Goal: Transaction & Acquisition: Download file/media

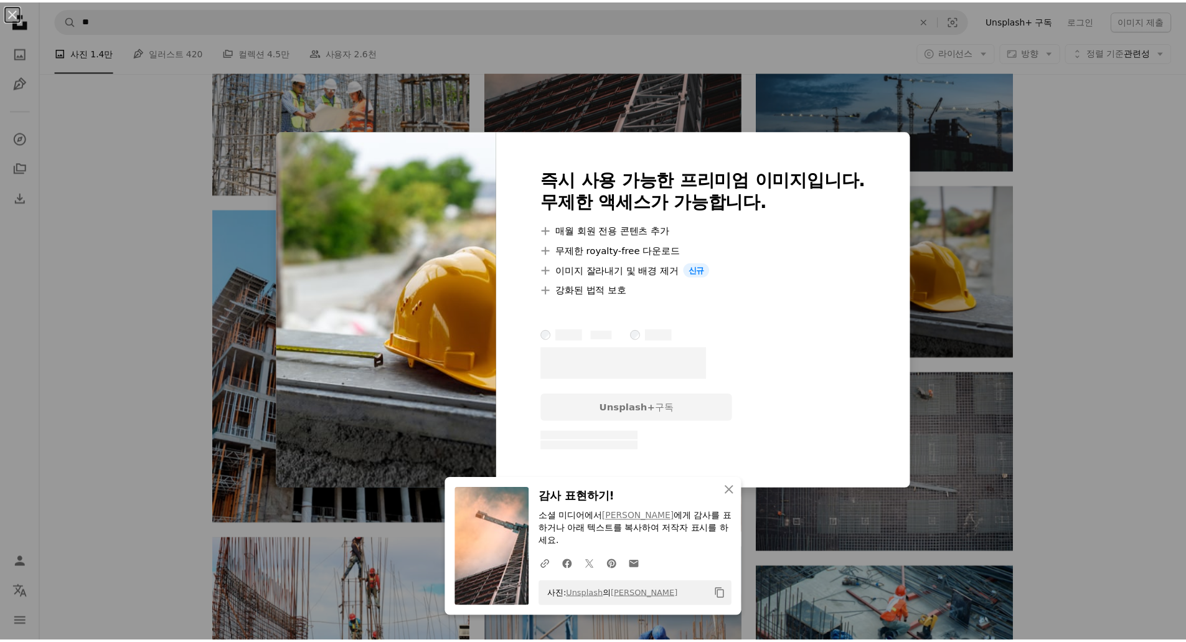
scroll to position [685, 0]
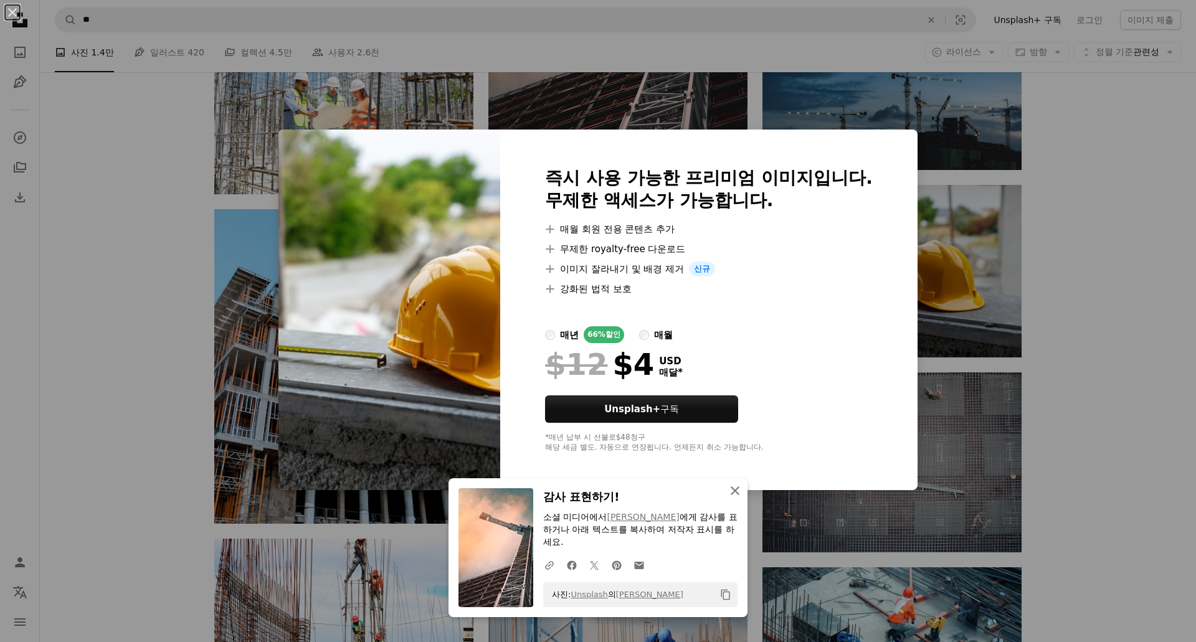
click at [738, 488] on button "An X shape 닫기" at bounding box center [734, 490] width 25 height 25
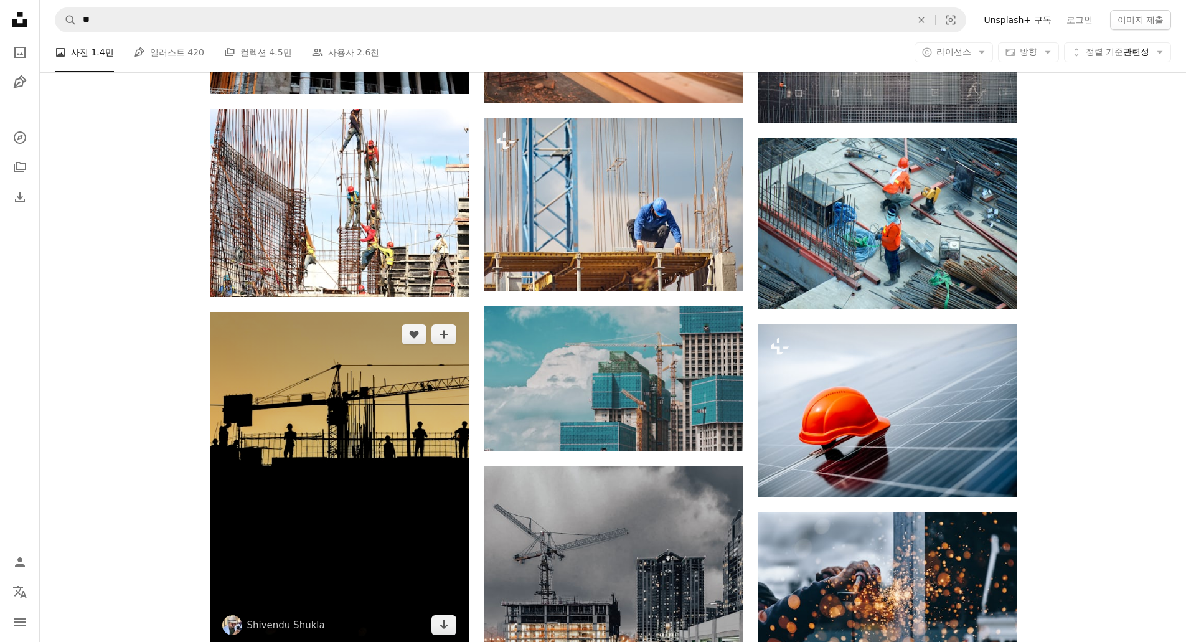
scroll to position [1246, 0]
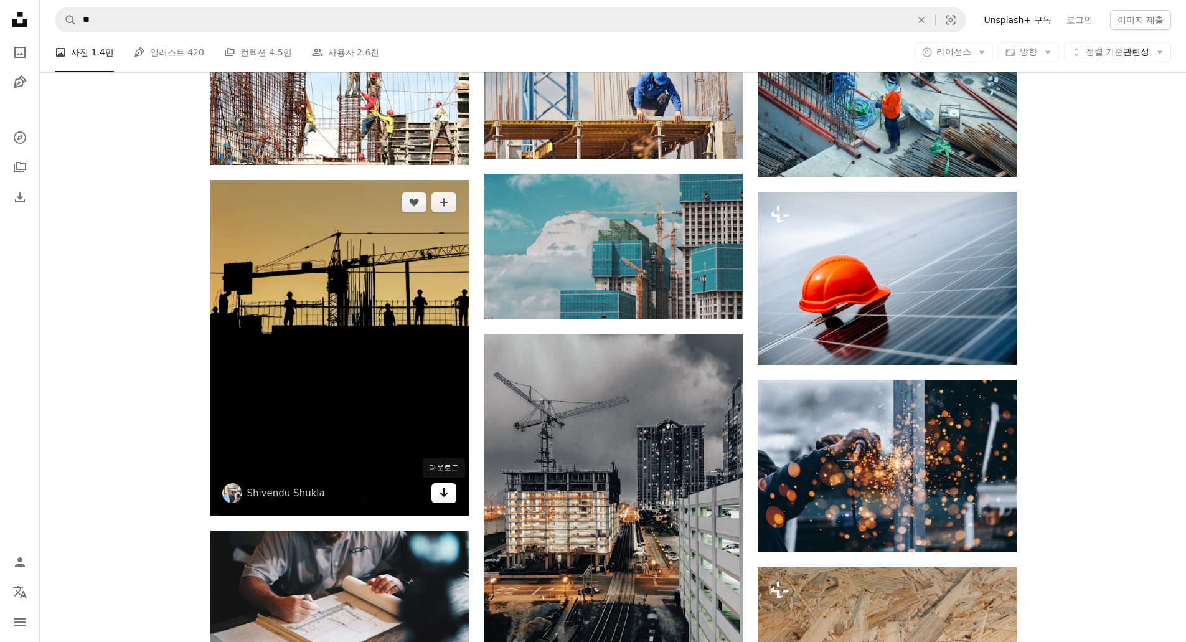
click at [445, 491] on icon "Arrow pointing down" at bounding box center [444, 492] width 10 height 15
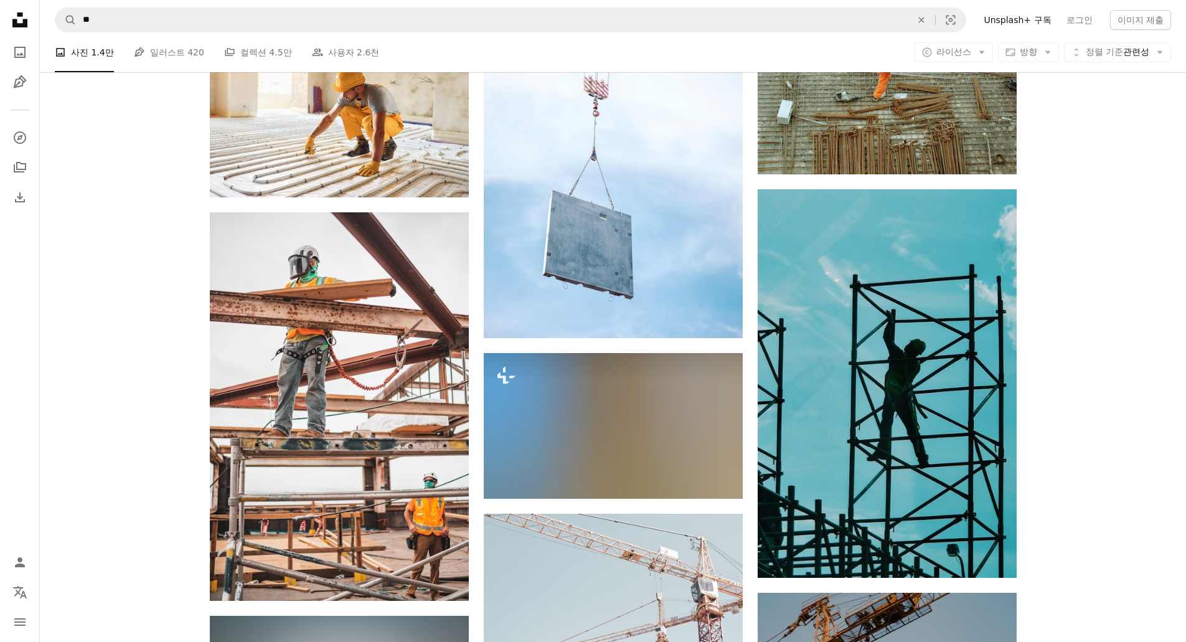
scroll to position [3176, 0]
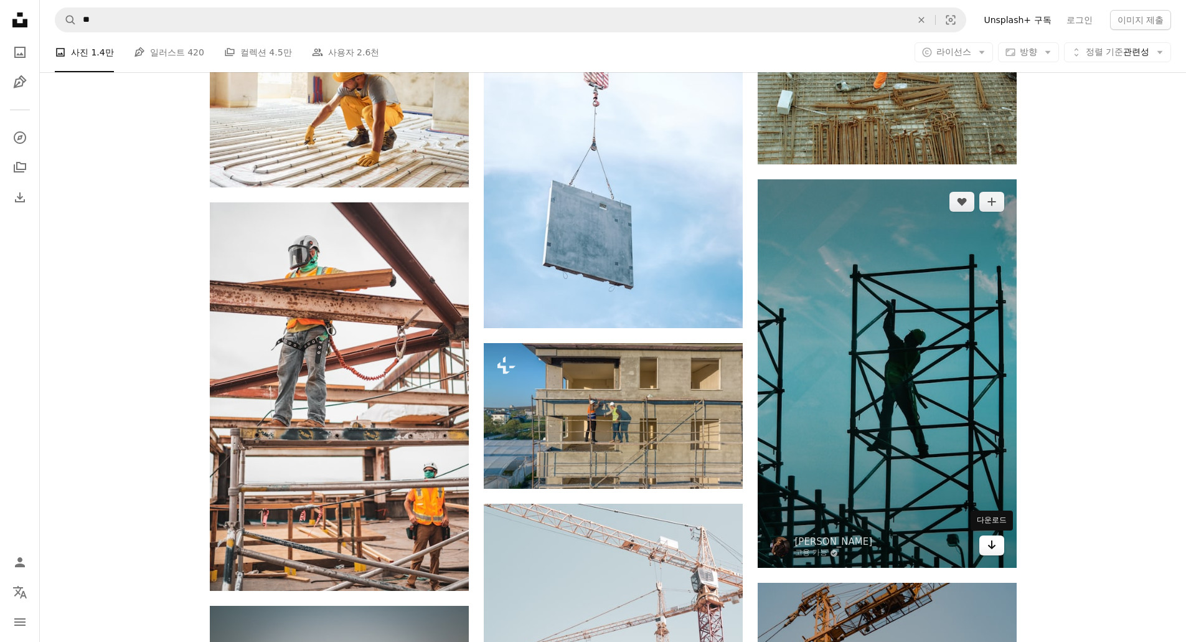
click at [985, 549] on link "Arrow pointing down" at bounding box center [992, 546] width 25 height 20
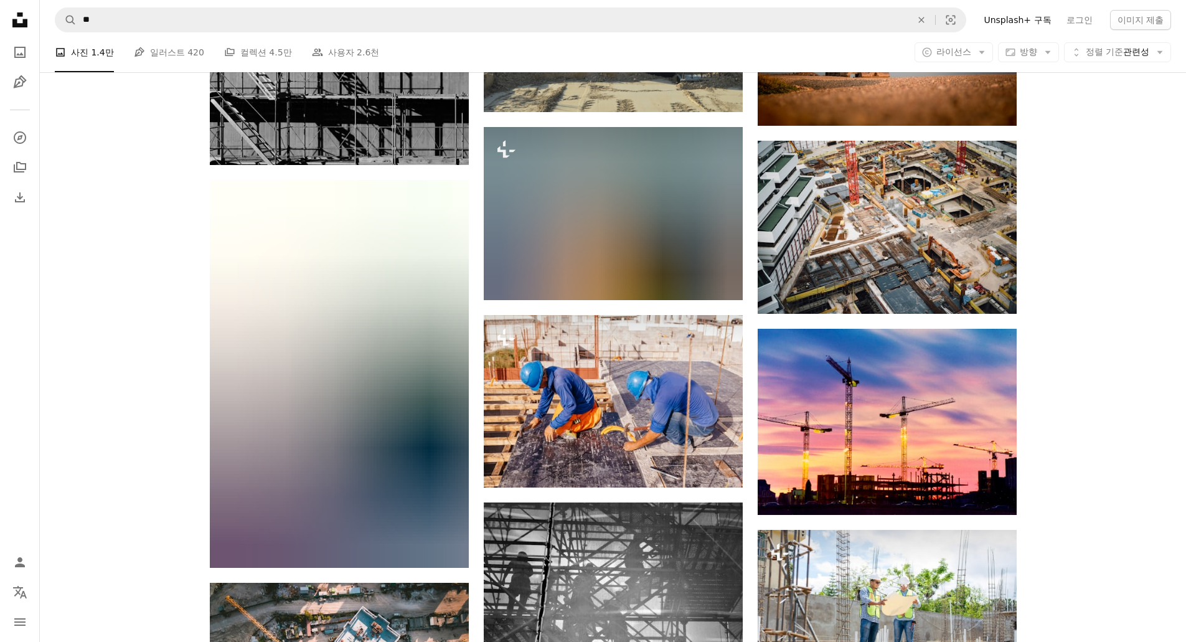
scroll to position [6664, 0]
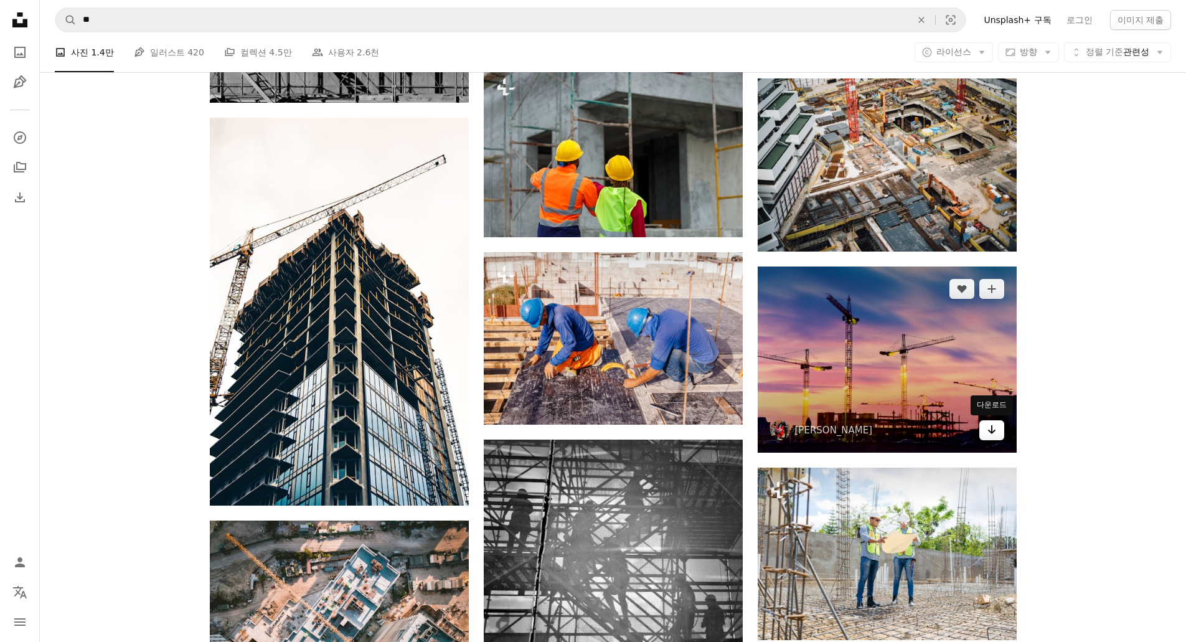
click at [997, 432] on icon "Arrow pointing down" at bounding box center [992, 429] width 10 height 15
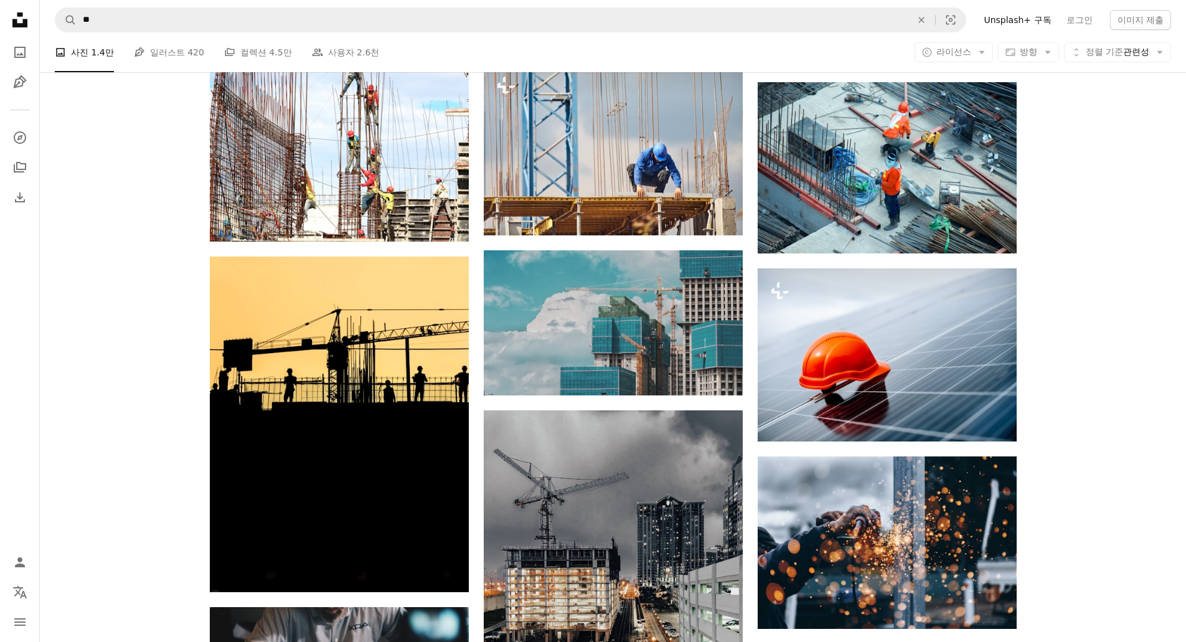
scroll to position [0, 0]
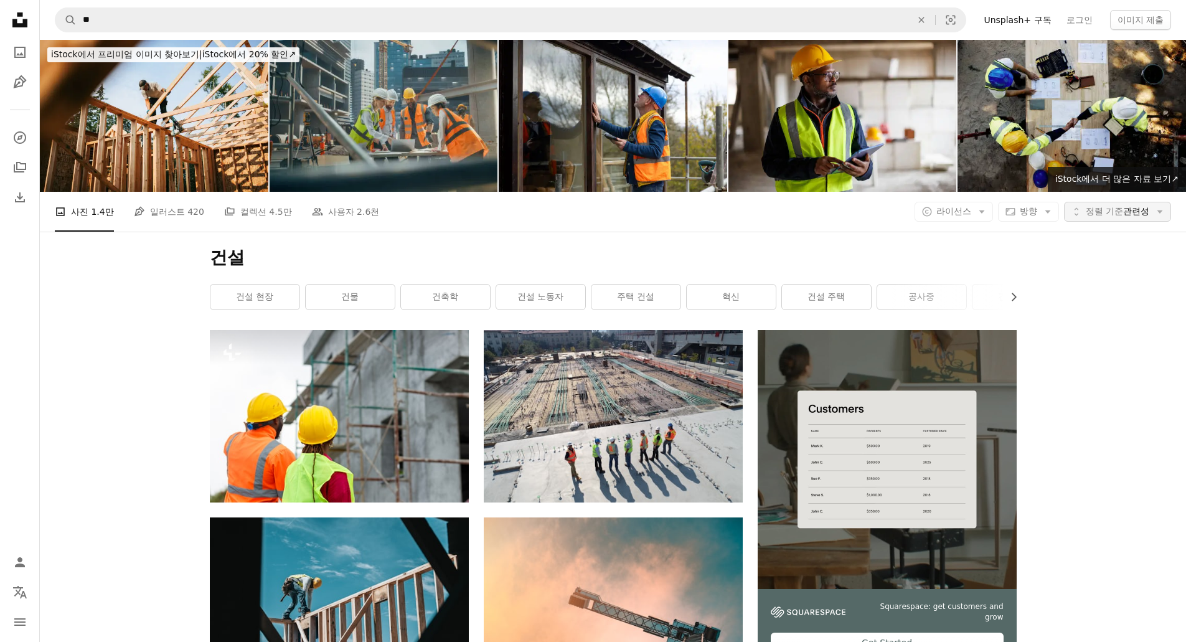
click at [1089, 211] on span "정렬 기준" at bounding box center [1104, 211] width 37 height 10
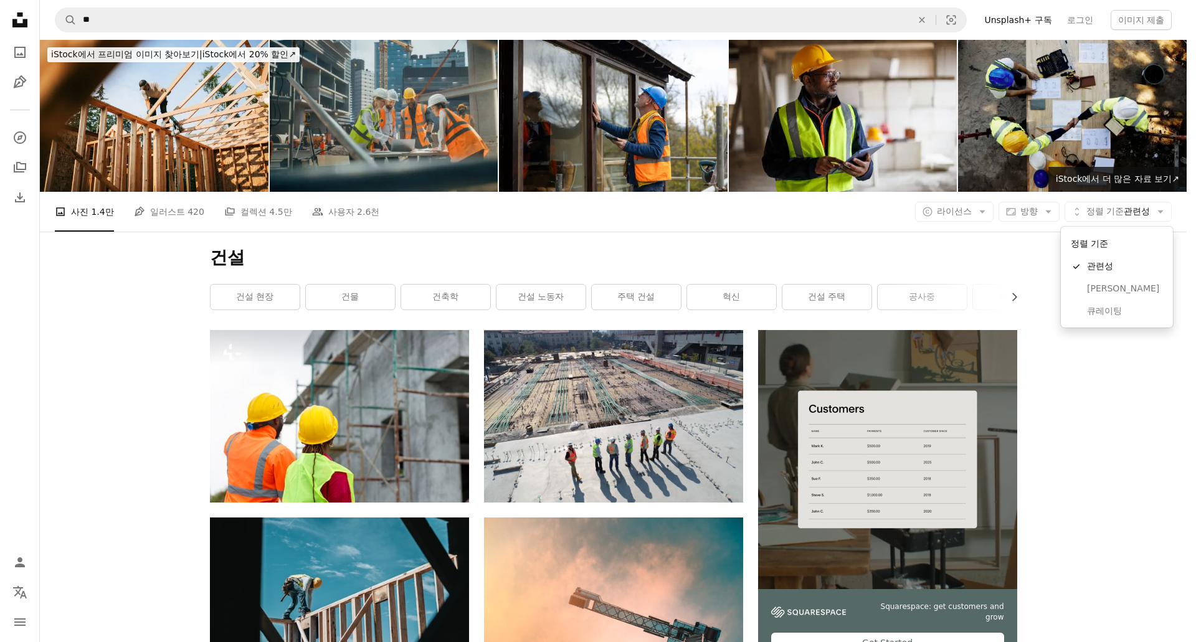
click at [968, 215] on body "Unsplash logo Unsplash 홈 A photo Pen Tool A compass A stack of folders Download…" at bounding box center [593, 321] width 1186 height 642
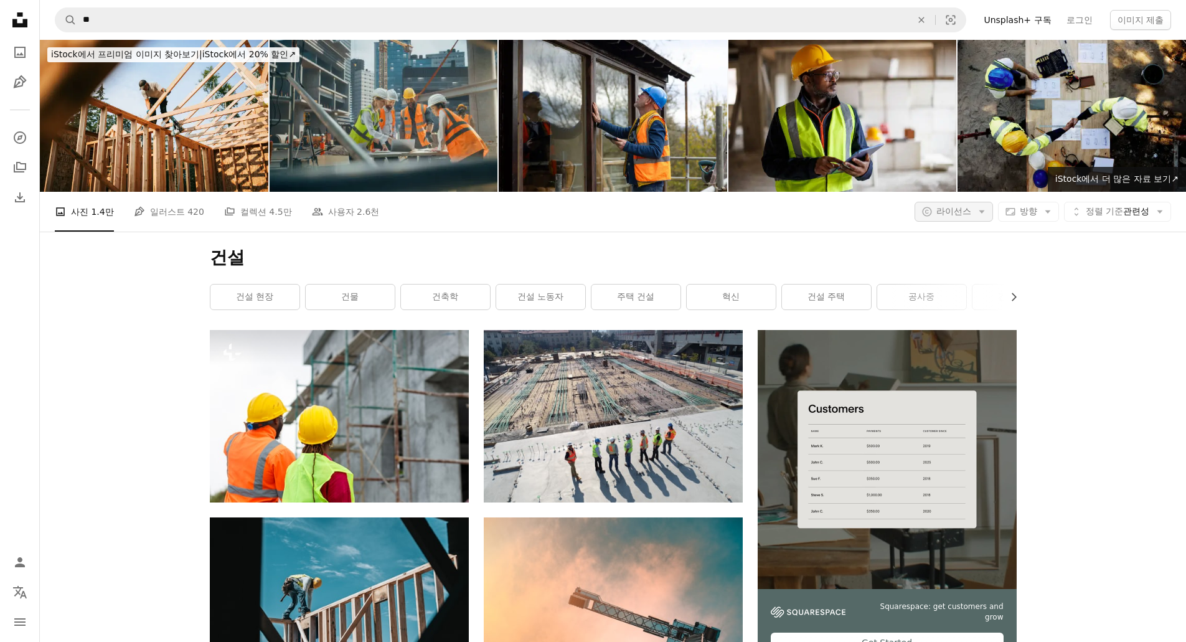
click at [967, 215] on span "라이선스" at bounding box center [954, 211] width 35 height 10
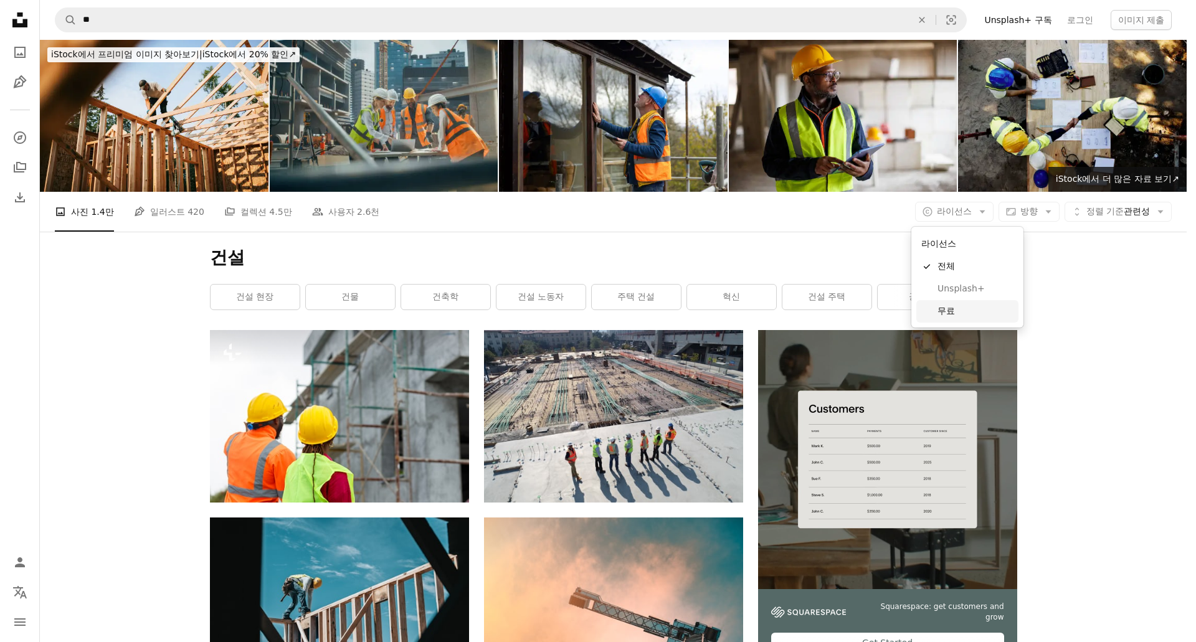
click at [954, 313] on span "무료" at bounding box center [975, 311] width 76 height 12
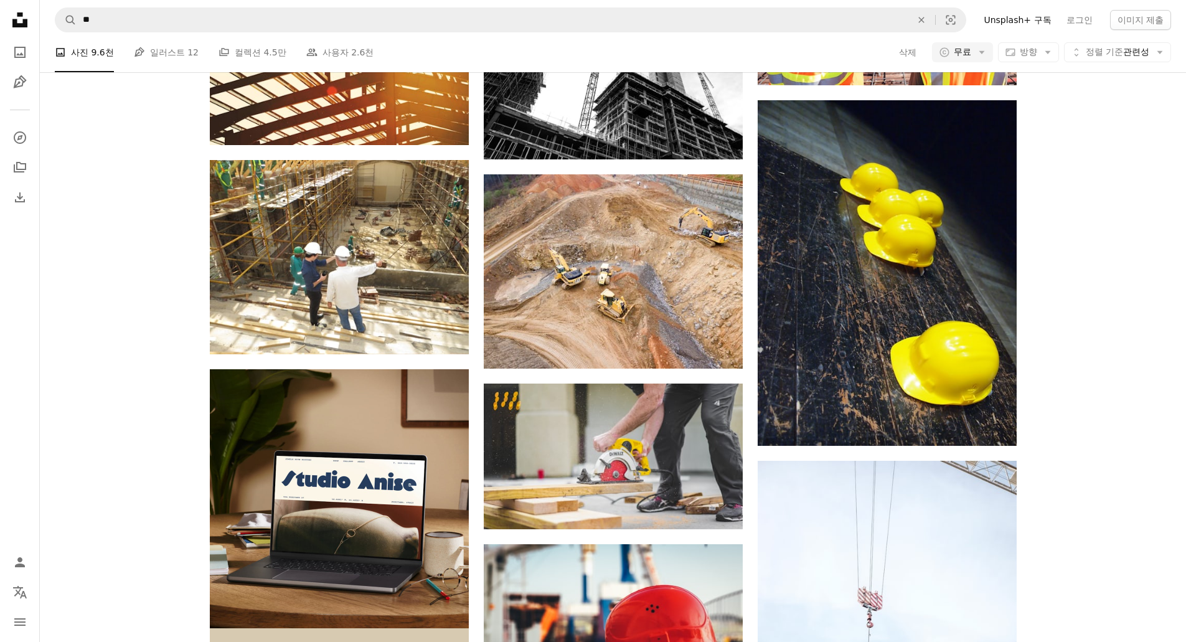
scroll to position [2055, 0]
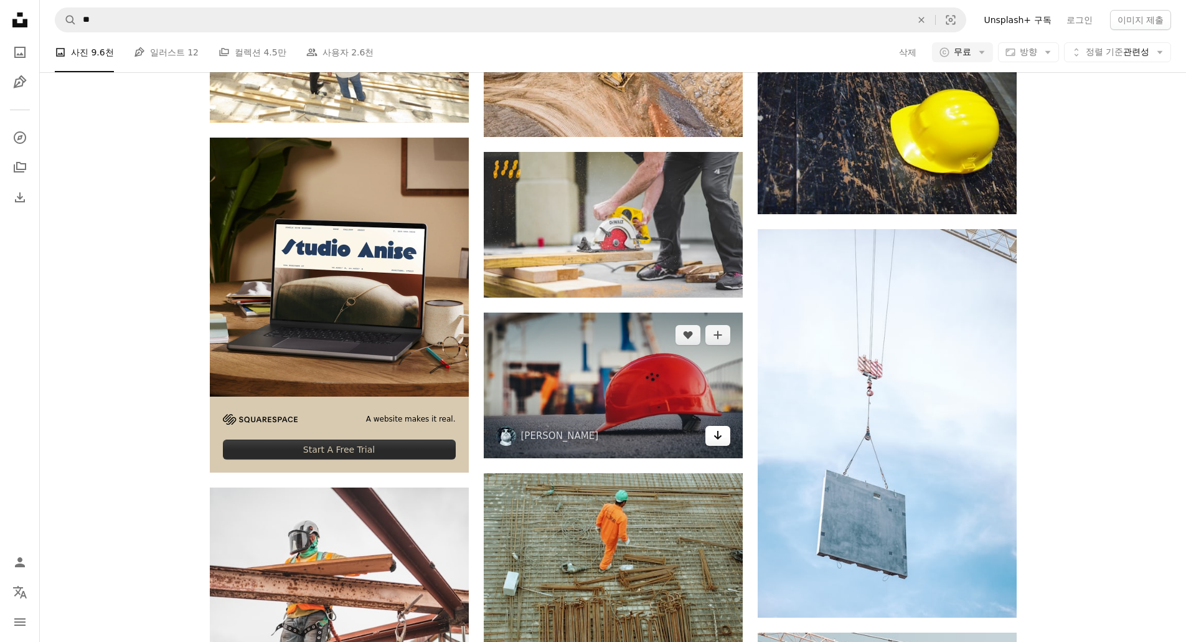
click at [709, 441] on link "Arrow pointing down" at bounding box center [718, 436] width 25 height 20
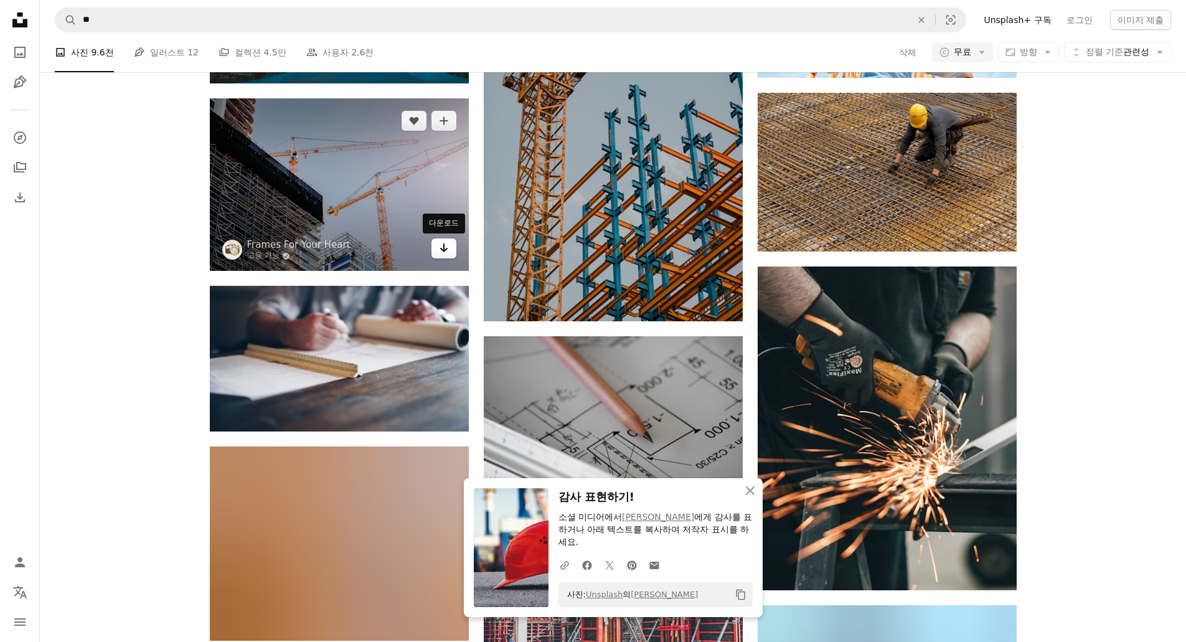
scroll to position [3363, 0]
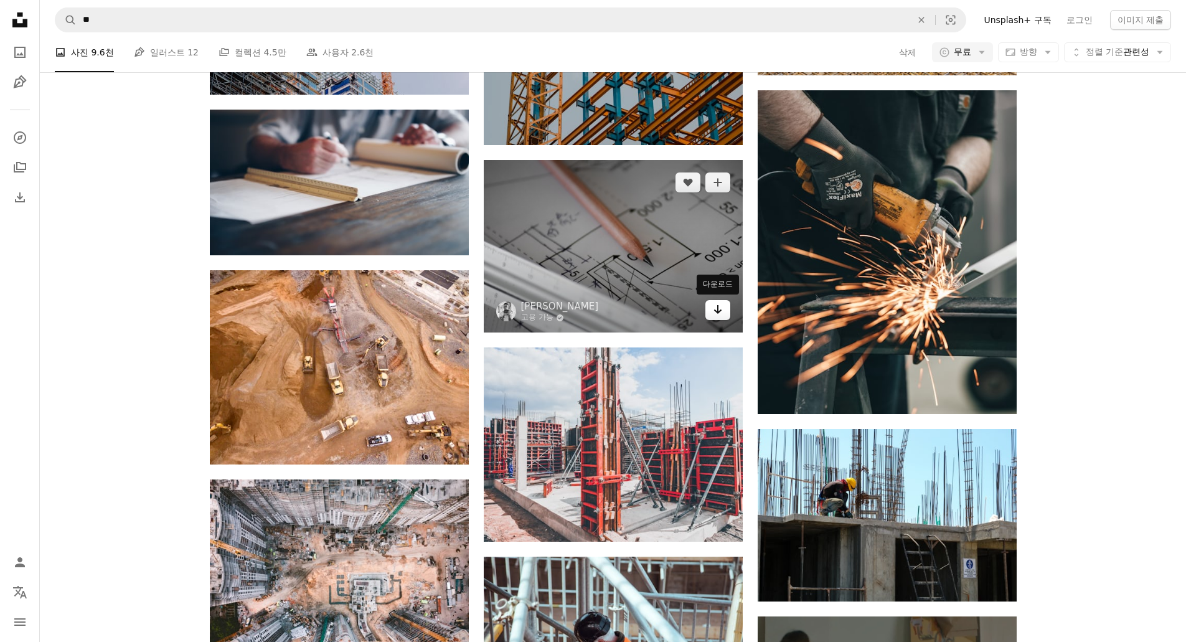
click at [716, 315] on icon "Arrow pointing down" at bounding box center [718, 309] width 10 height 15
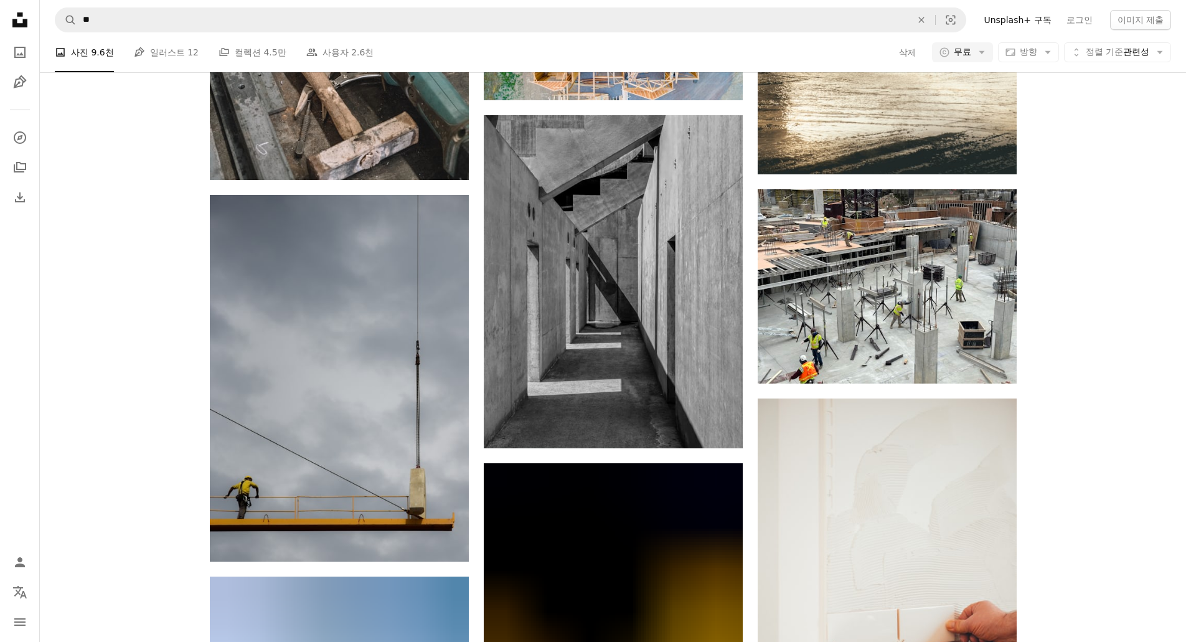
scroll to position [7162, 0]
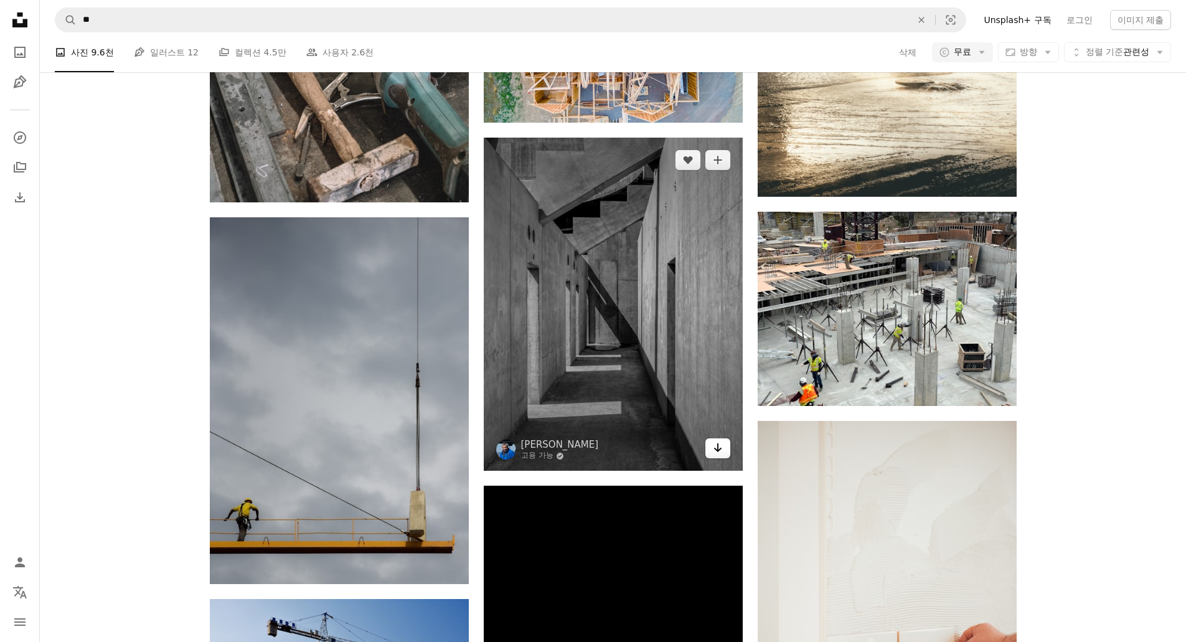
click at [727, 455] on link "Arrow pointing down" at bounding box center [718, 448] width 25 height 20
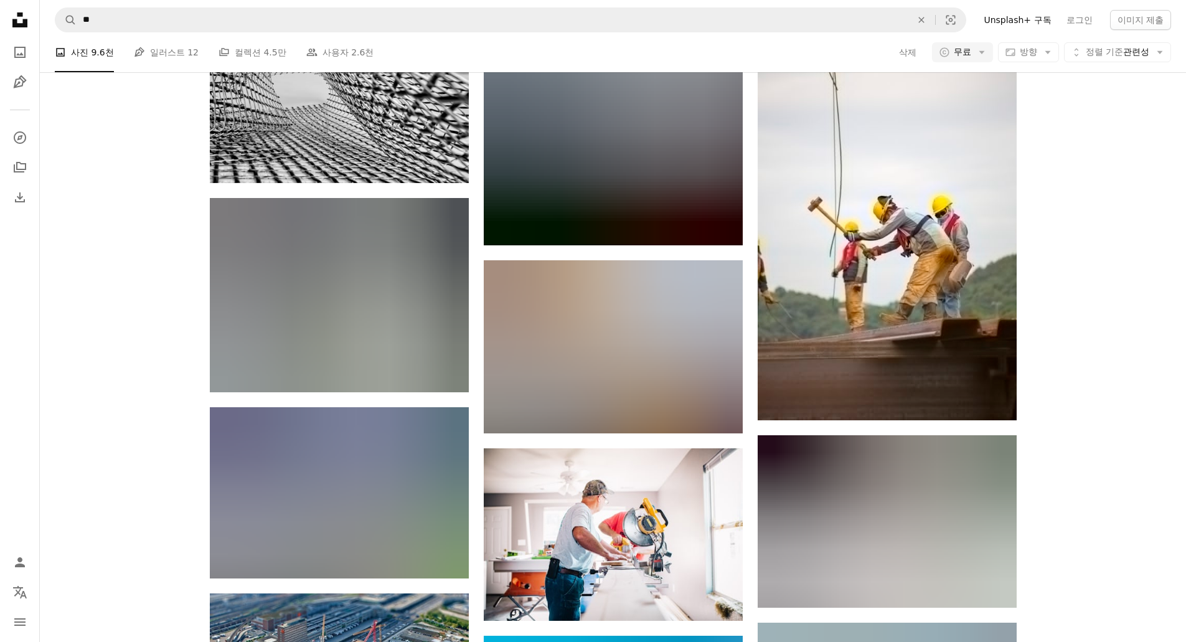
scroll to position [8097, 0]
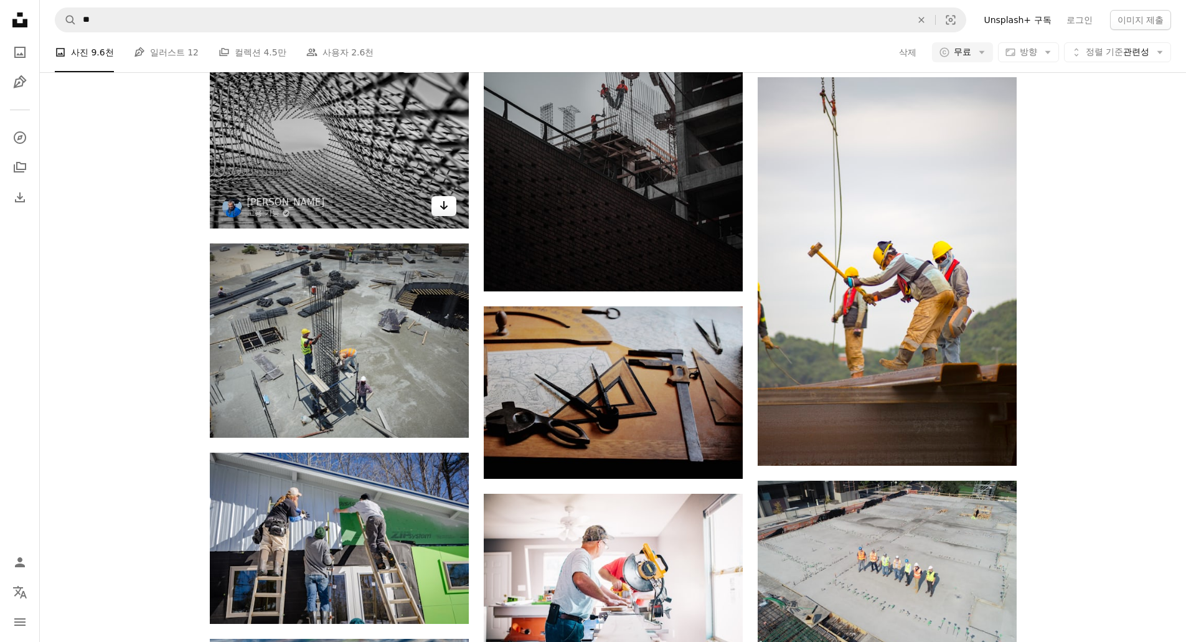
click at [440, 208] on icon "Arrow pointing down" at bounding box center [444, 205] width 10 height 15
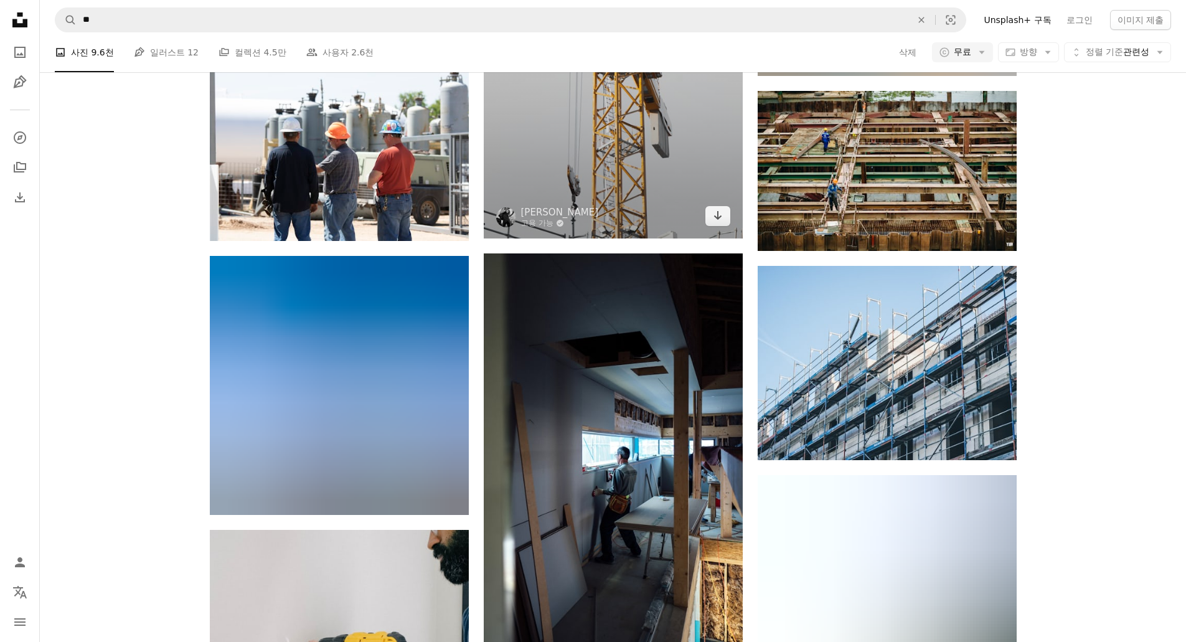
scroll to position [19992, 0]
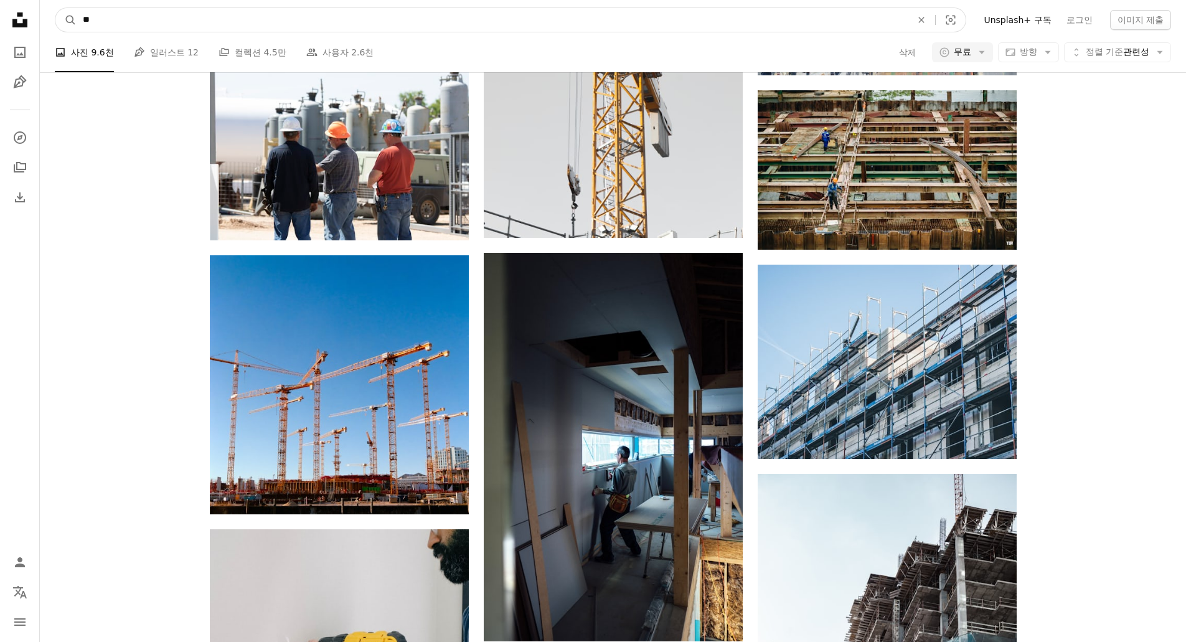
click at [238, 26] on input "**" at bounding box center [492, 20] width 831 height 24
type input "*****"
click button "A magnifying glass" at bounding box center [65, 20] width 21 height 24
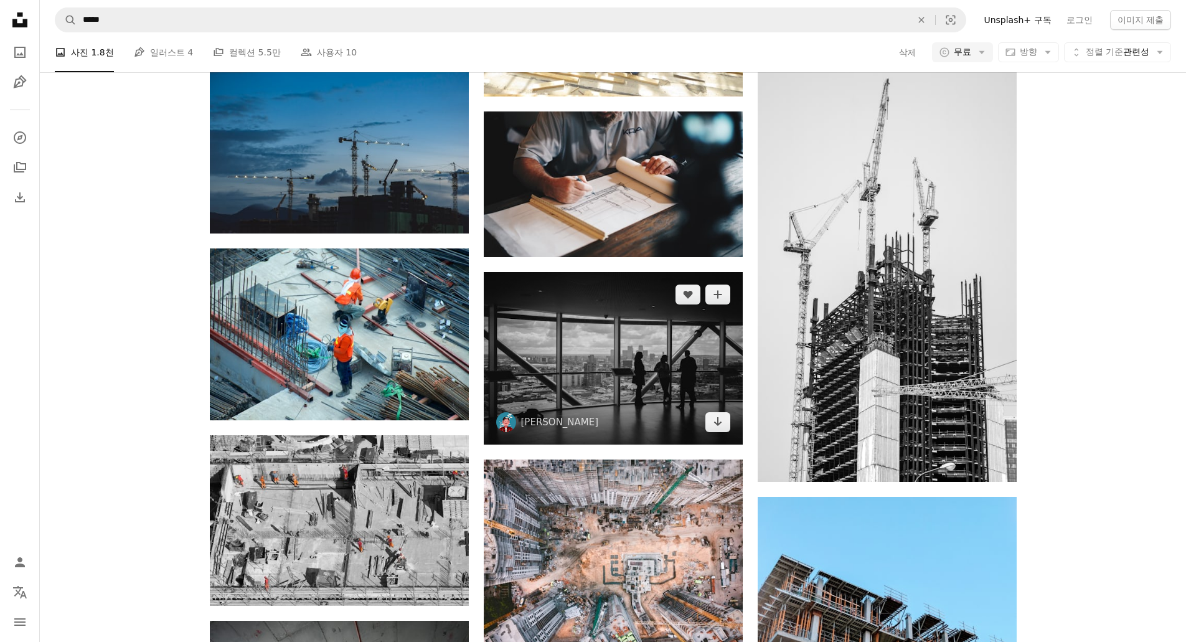
scroll to position [810, 0]
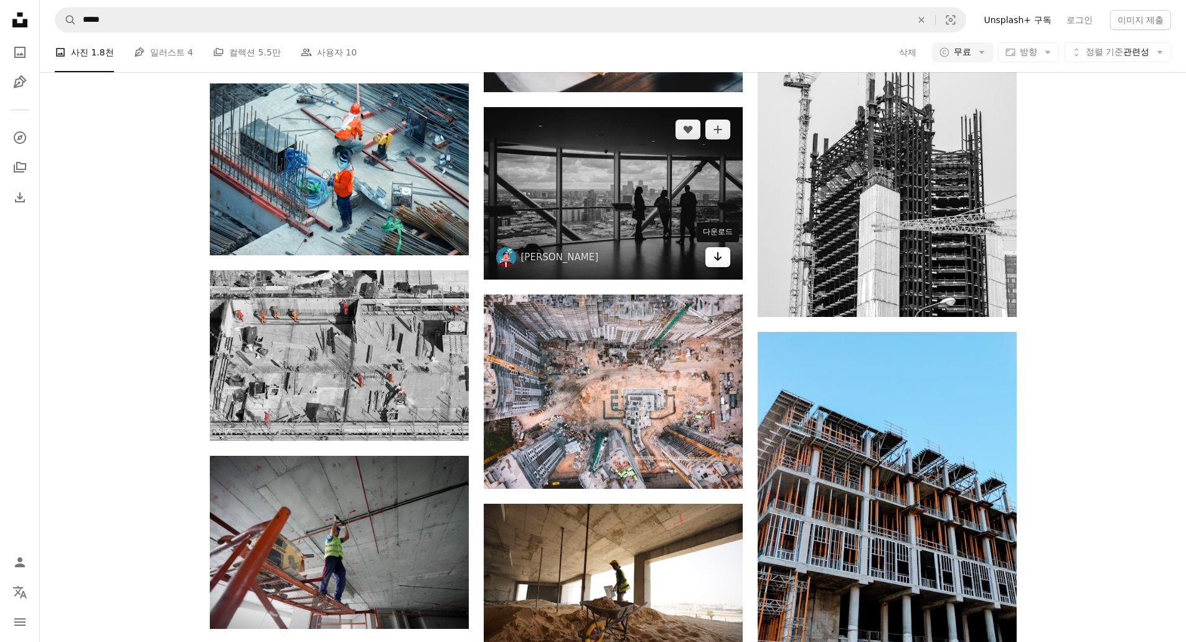
click at [717, 264] on link "Arrow pointing down" at bounding box center [718, 257] width 25 height 20
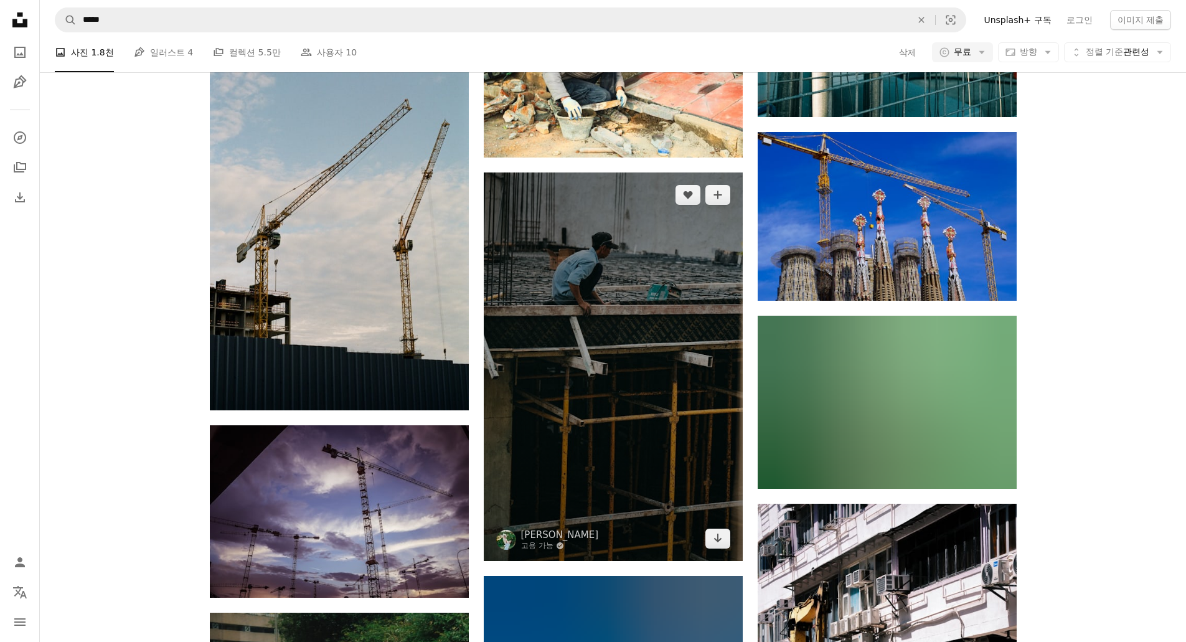
scroll to position [12519, 0]
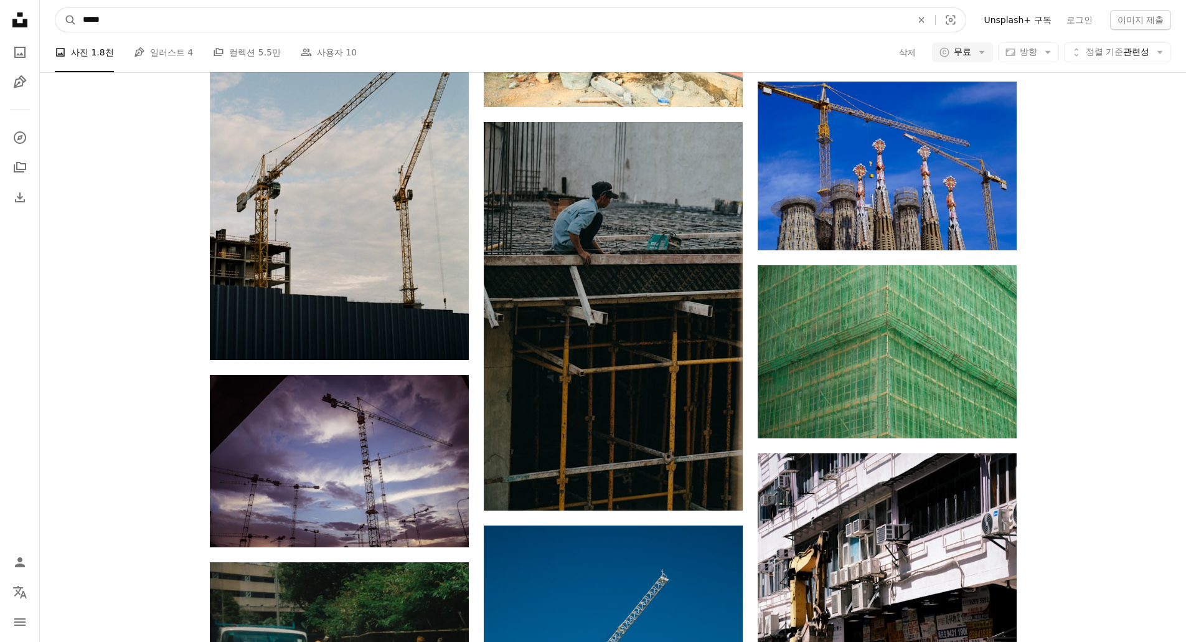
click at [194, 27] on input "*****" at bounding box center [492, 20] width 831 height 24
type input "******"
click button "A magnifying glass" at bounding box center [65, 20] width 21 height 24
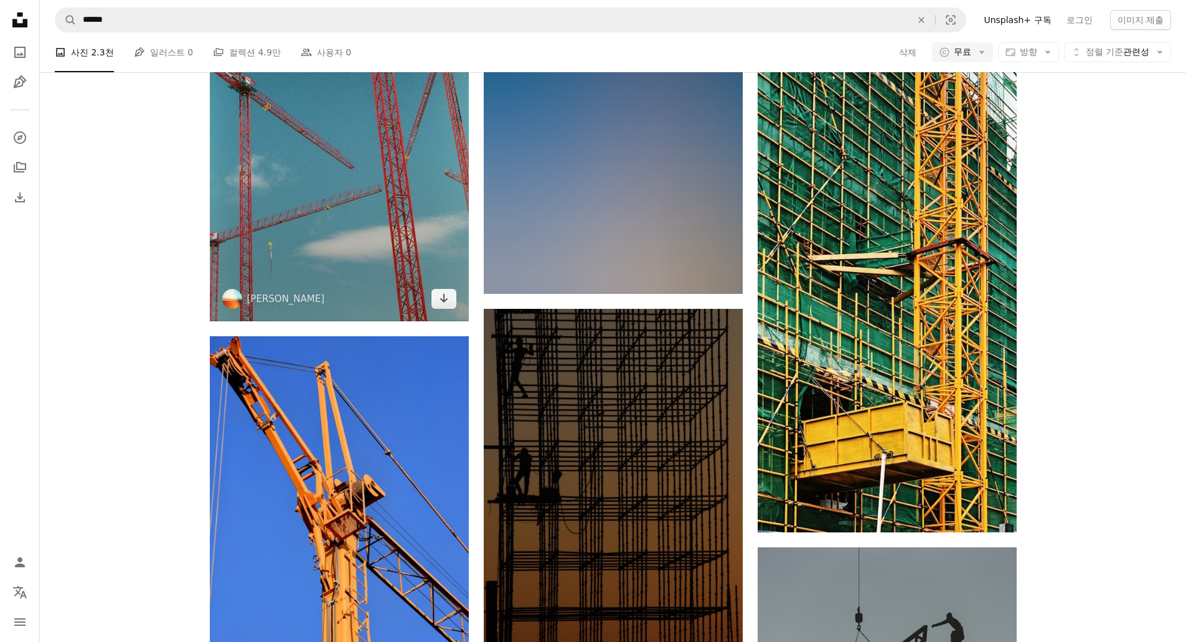
scroll to position [3924, 0]
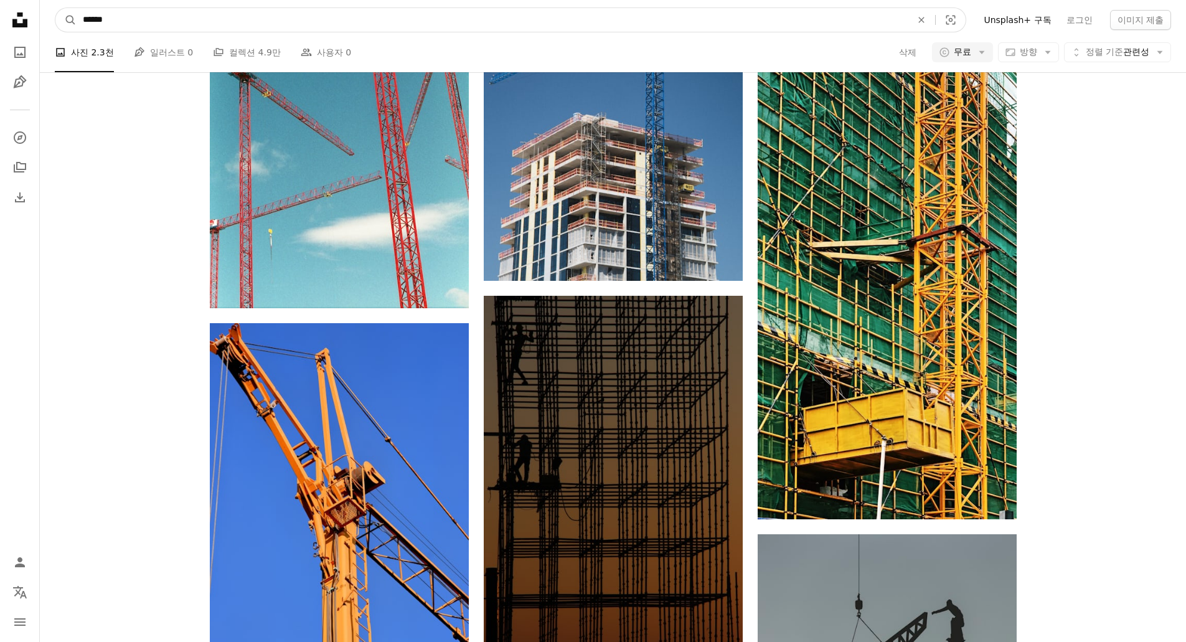
click at [254, 19] on input "******" at bounding box center [492, 20] width 831 height 24
type input "******"
click button "A magnifying glass" at bounding box center [65, 20] width 21 height 24
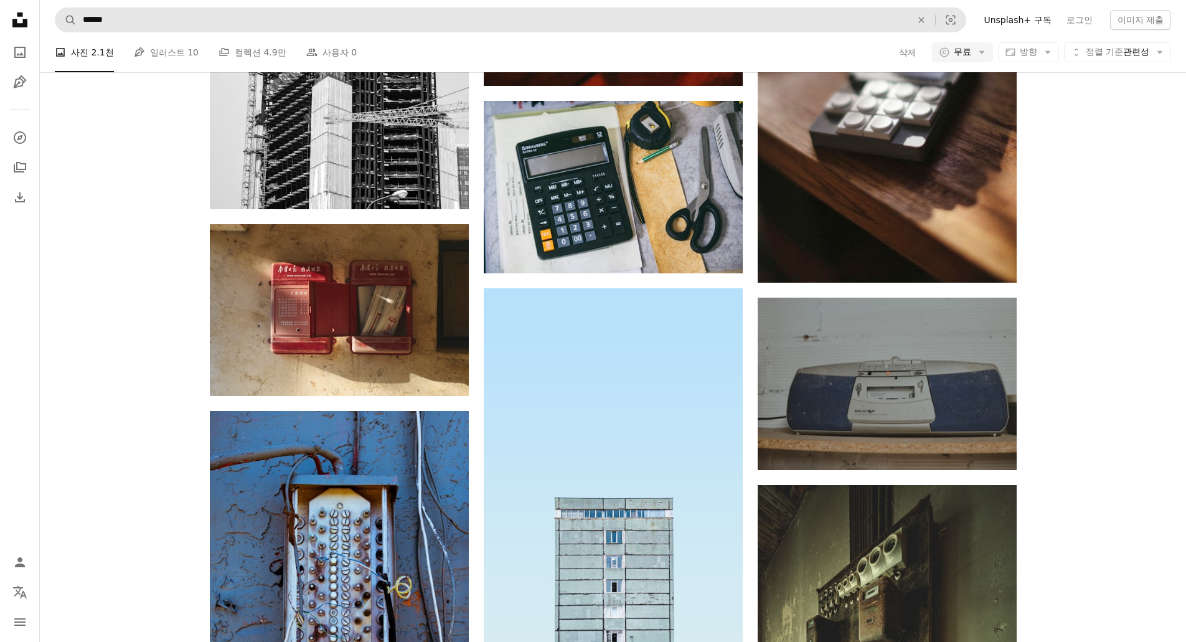
scroll to position [3425, 0]
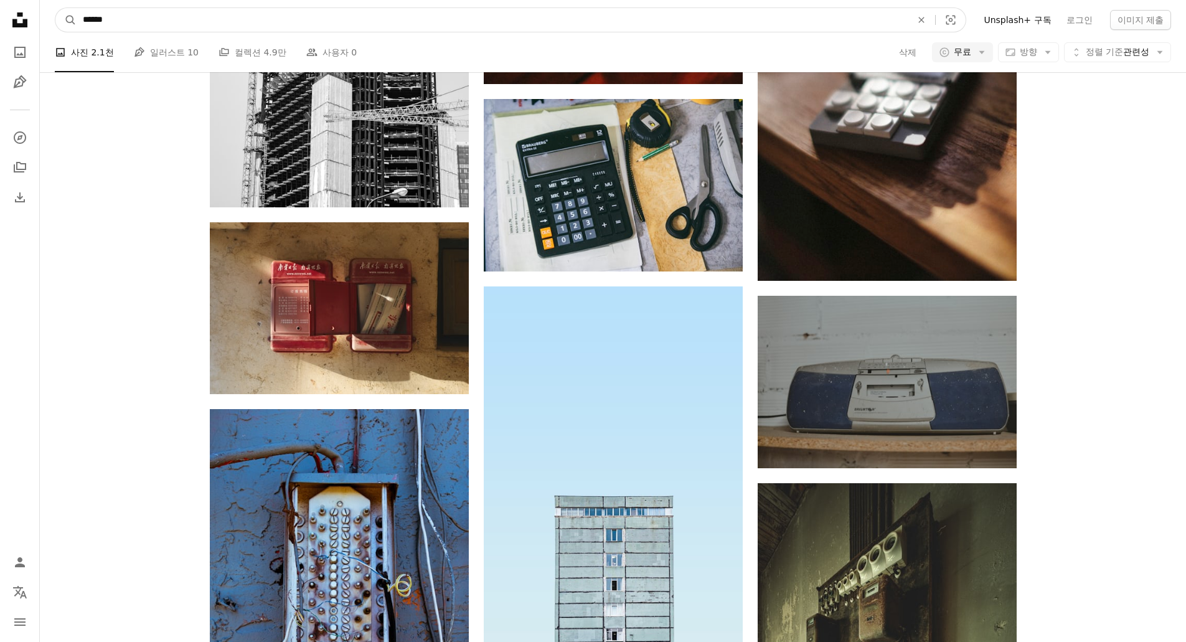
drag, startPoint x: 174, startPoint y: 21, endPoint x: 11, endPoint y: 26, distance: 163.9
click at [12, 25] on div "Unsplash logo Unsplash 홈 A photo Pen Tool A compass A stack of folders Download…" at bounding box center [593, 178] width 1186 height 7207
type input "**"
click button "A magnifying glass" at bounding box center [65, 20] width 21 height 24
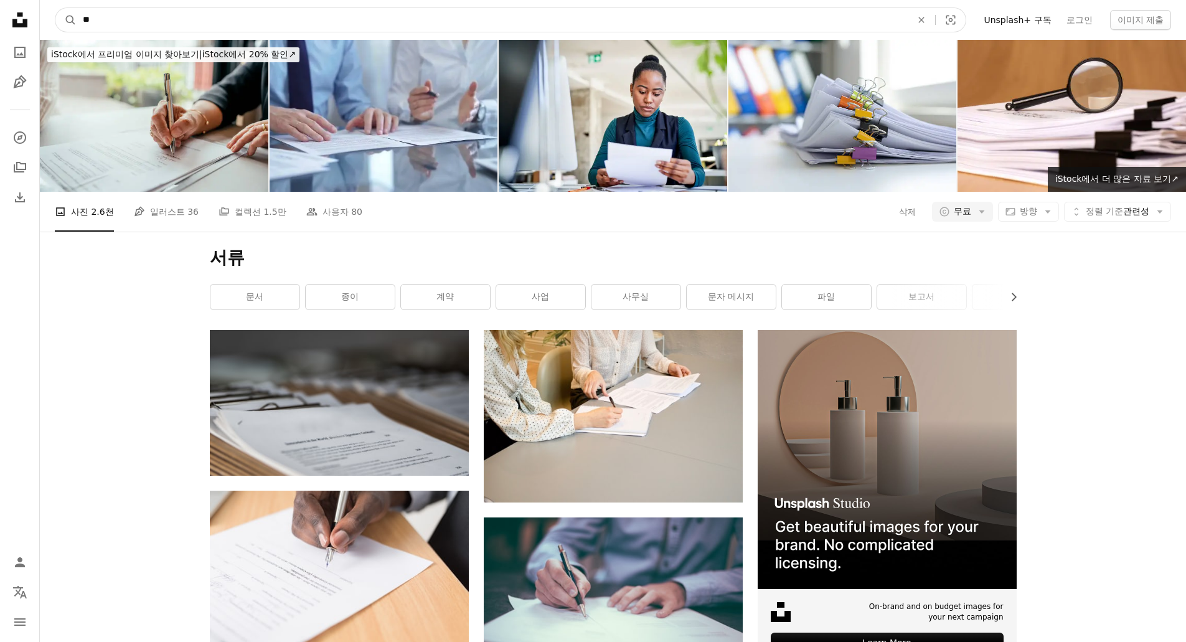
drag, startPoint x: 121, startPoint y: 22, endPoint x: -35, endPoint y: 1, distance: 157.8
type input "**"
click button "A magnifying glass" at bounding box center [65, 20] width 21 height 24
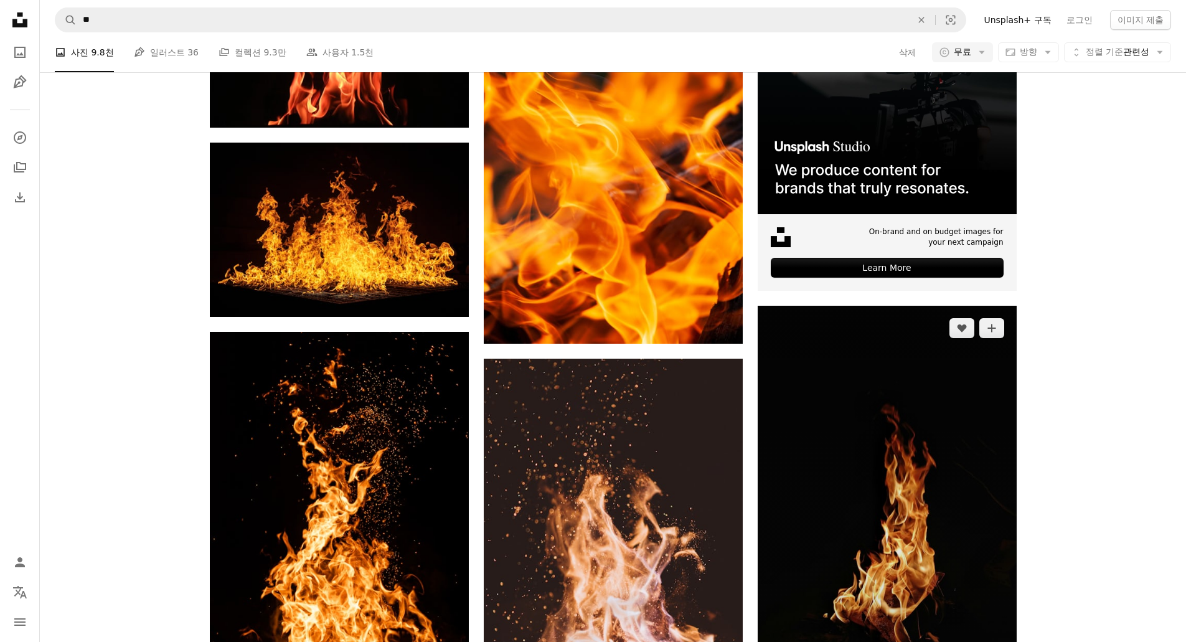
scroll to position [436, 0]
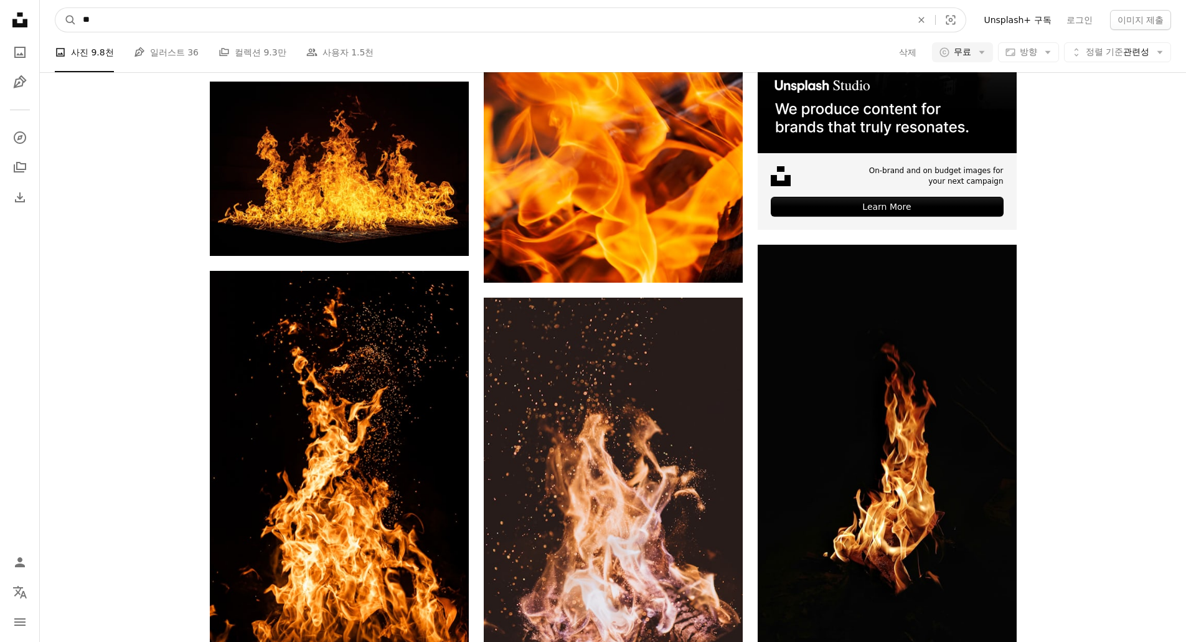
click at [161, 19] on input "**" at bounding box center [492, 20] width 831 height 24
type input "**"
click button "A magnifying glass" at bounding box center [65, 20] width 21 height 24
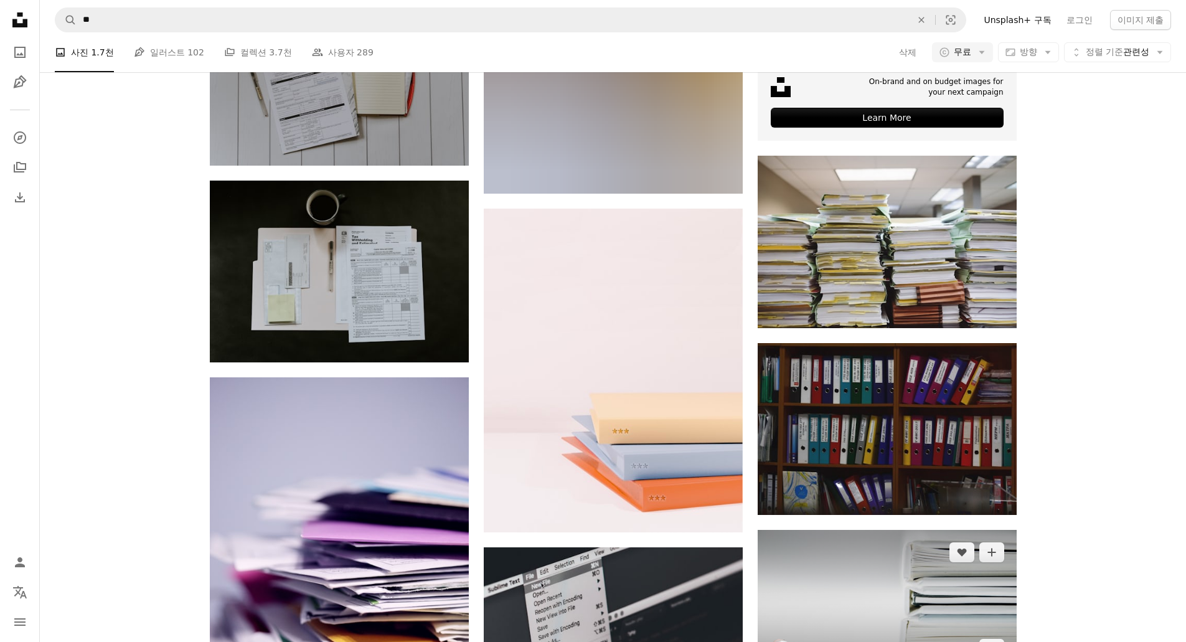
scroll to position [685, 0]
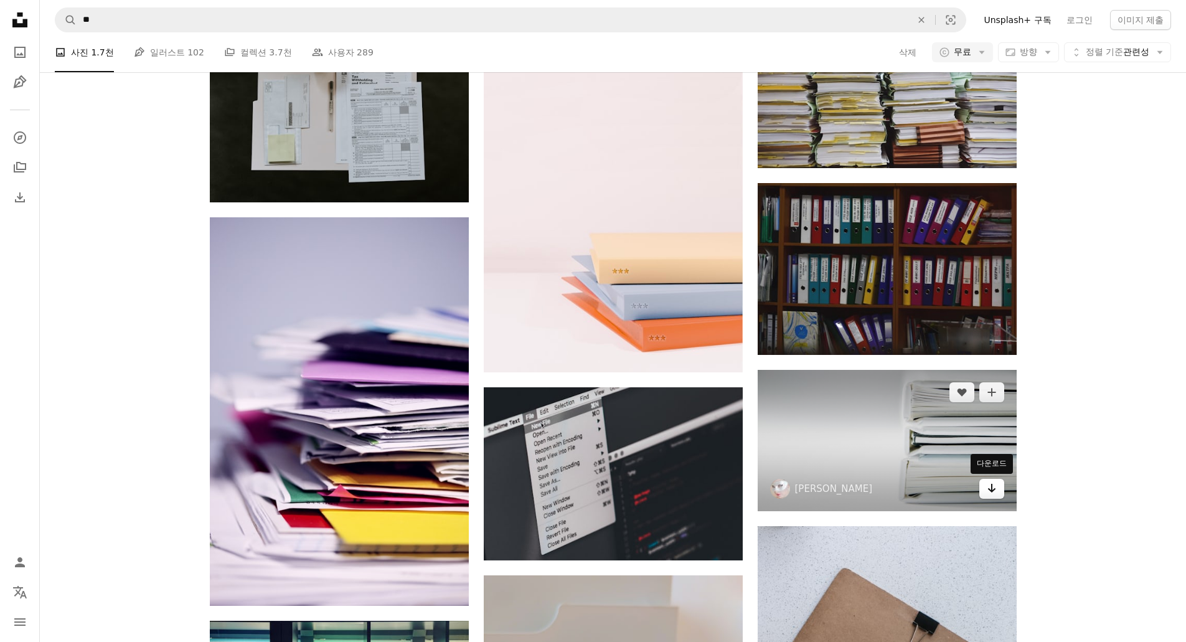
click at [1000, 491] on link "Arrow pointing down" at bounding box center [992, 489] width 25 height 20
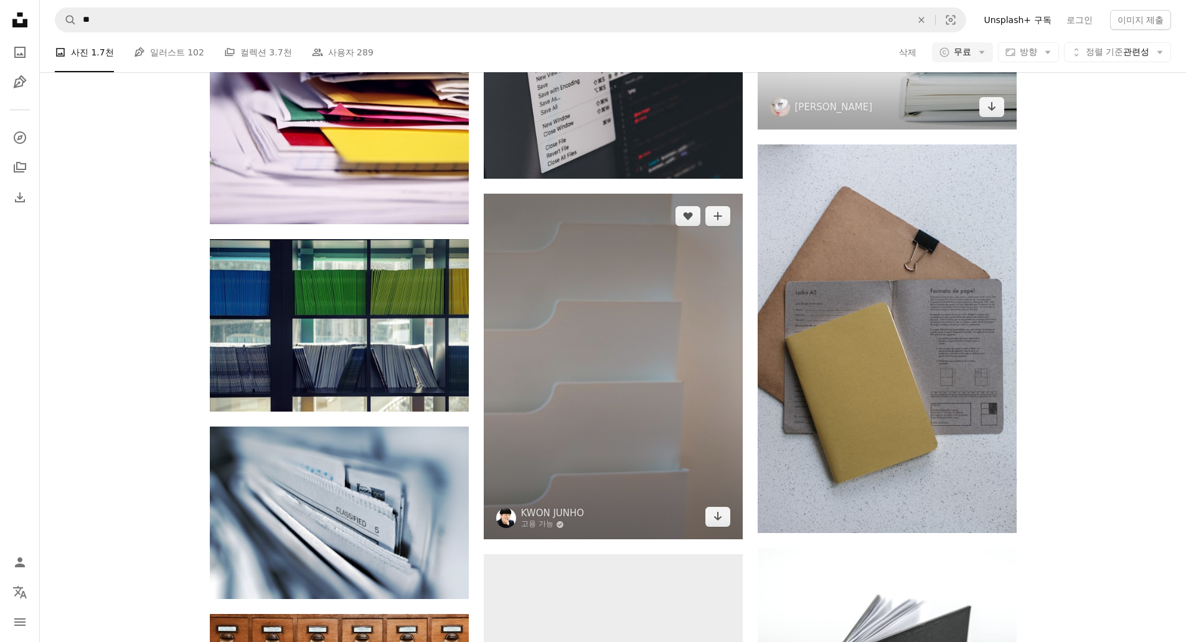
scroll to position [1031, 0]
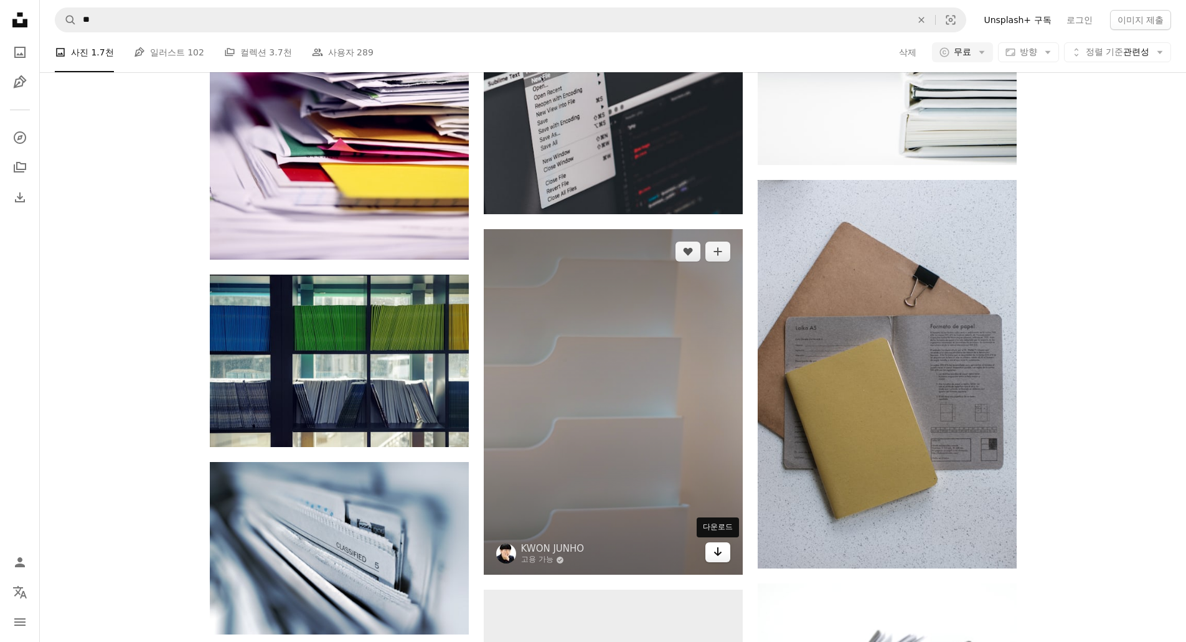
click at [726, 551] on link "Arrow pointing down" at bounding box center [718, 552] width 25 height 20
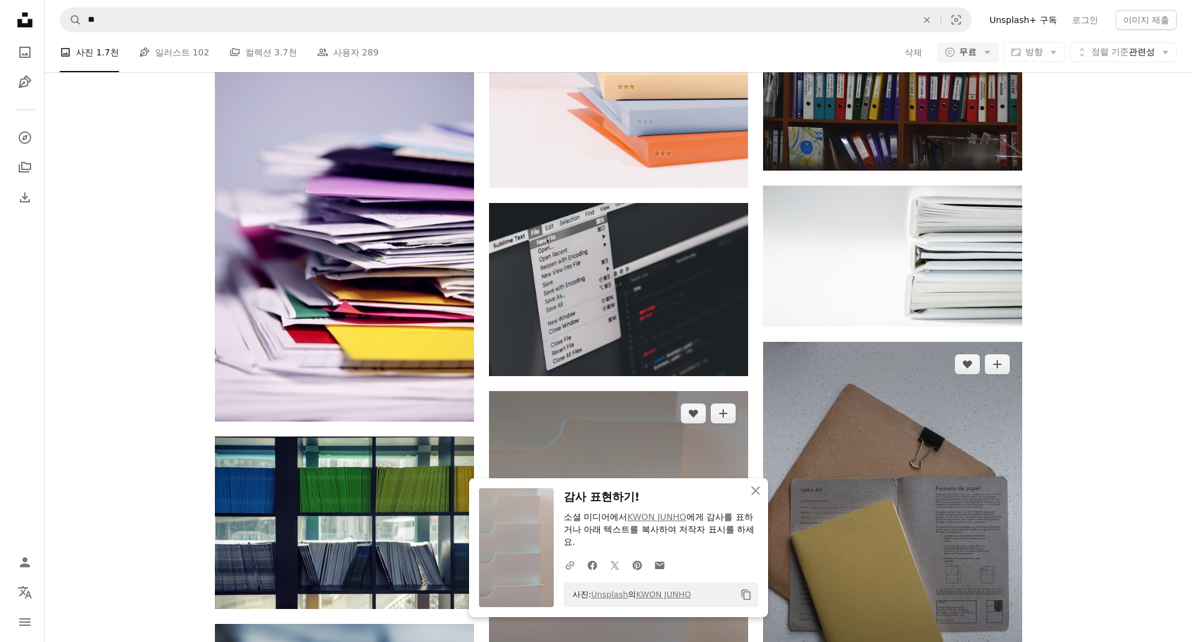
scroll to position [658, 0]
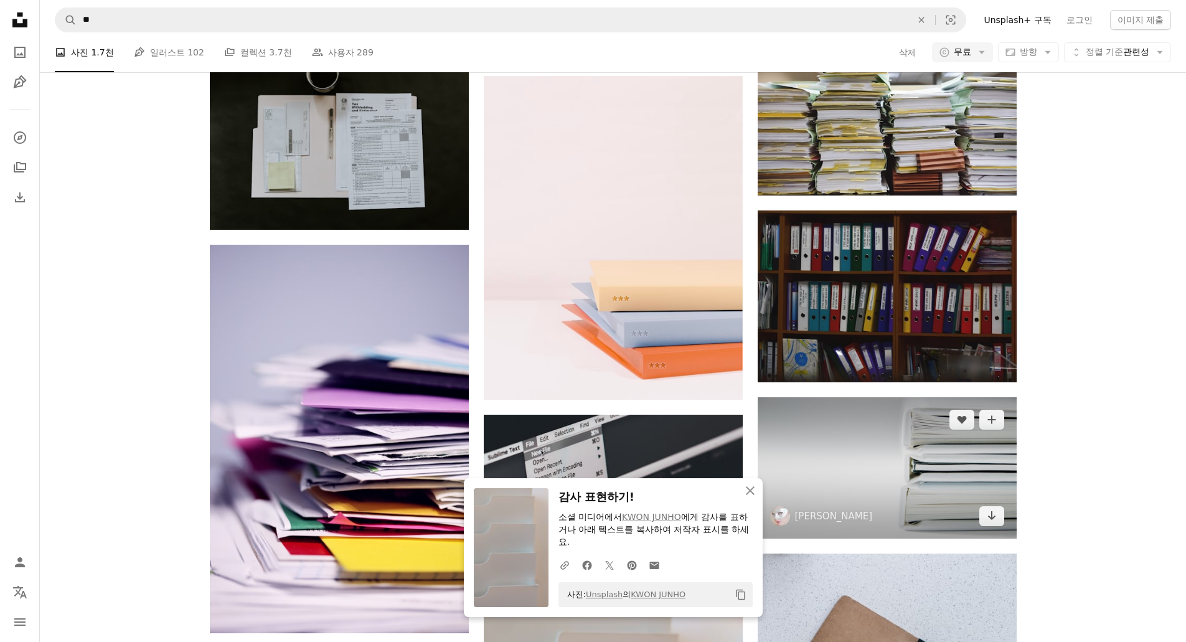
click at [903, 480] on img at bounding box center [887, 467] width 259 height 141
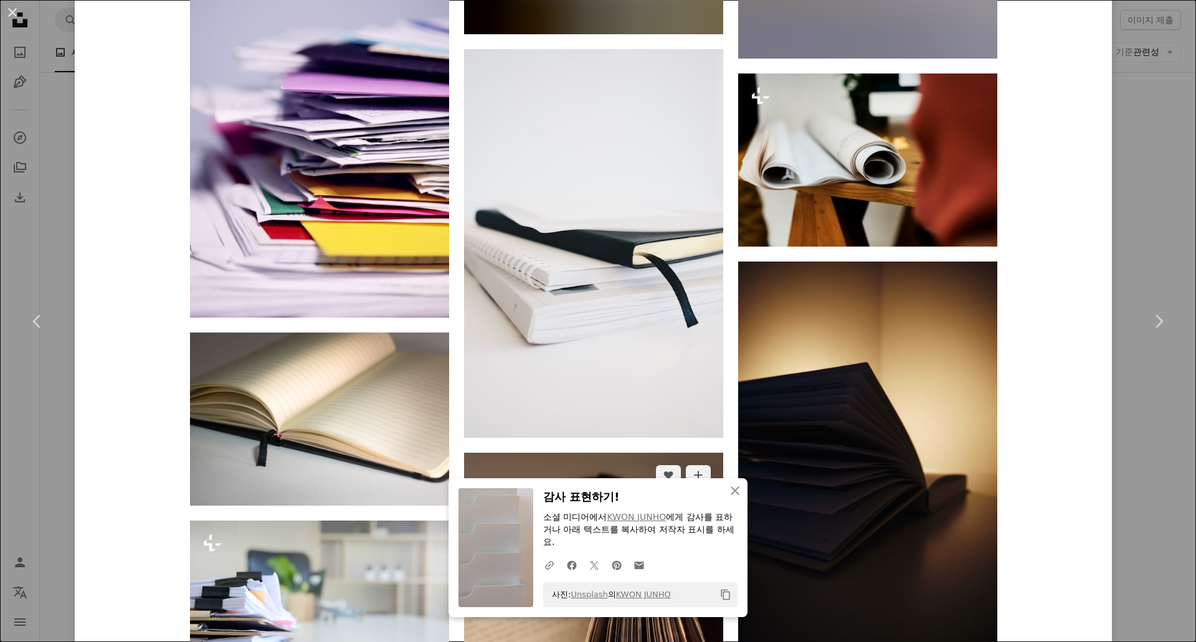
scroll to position [4799, 0]
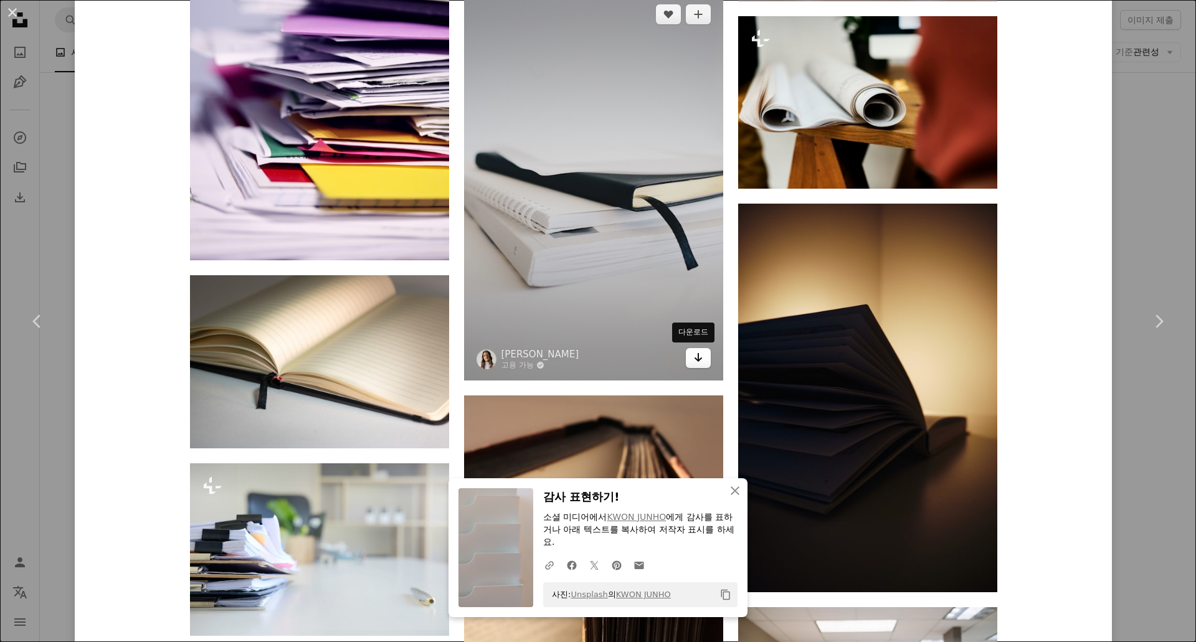
click at [701, 359] on link "Arrow pointing down" at bounding box center [698, 358] width 25 height 20
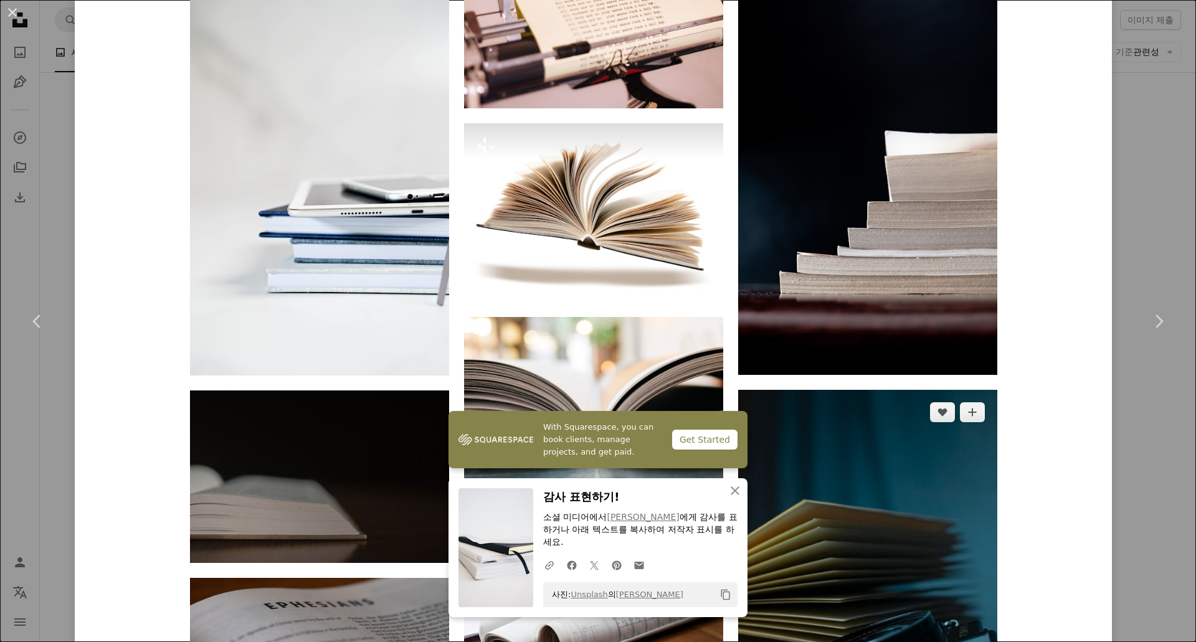
scroll to position [6448, 0]
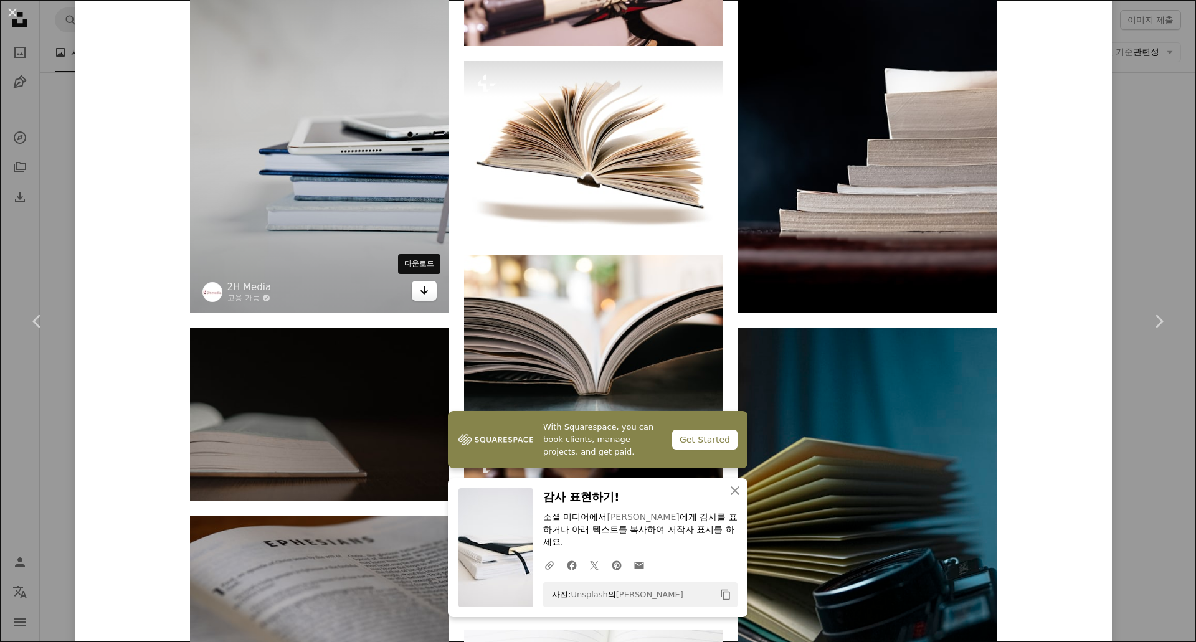
click at [420, 290] on icon "다운로드" at bounding box center [424, 290] width 8 height 9
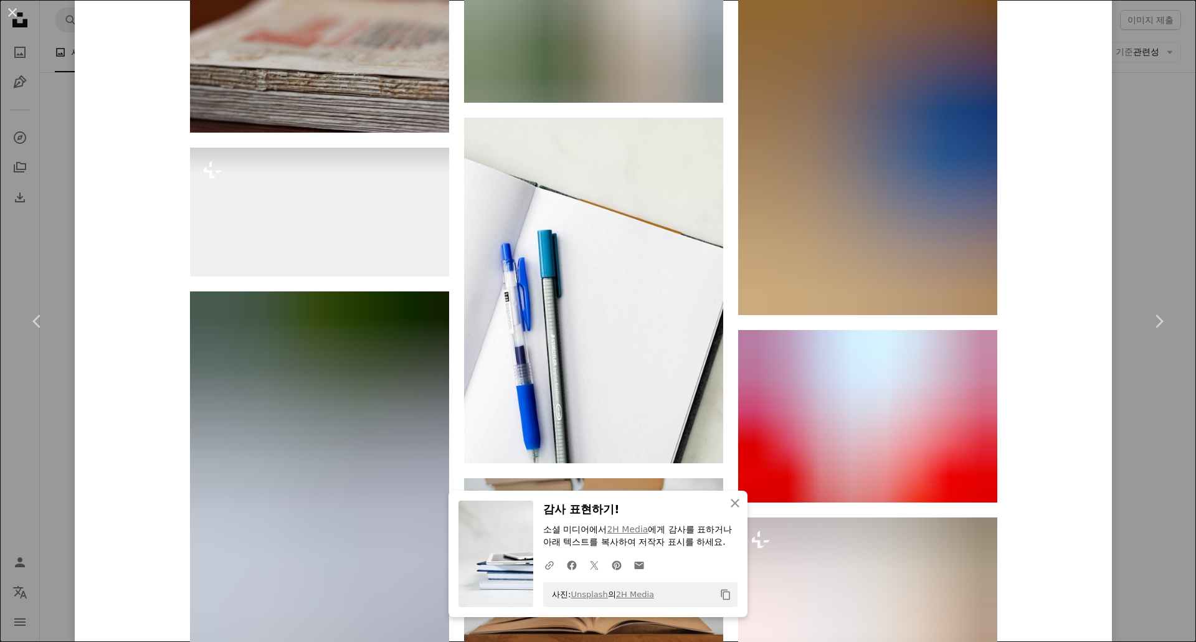
scroll to position [14793, 0]
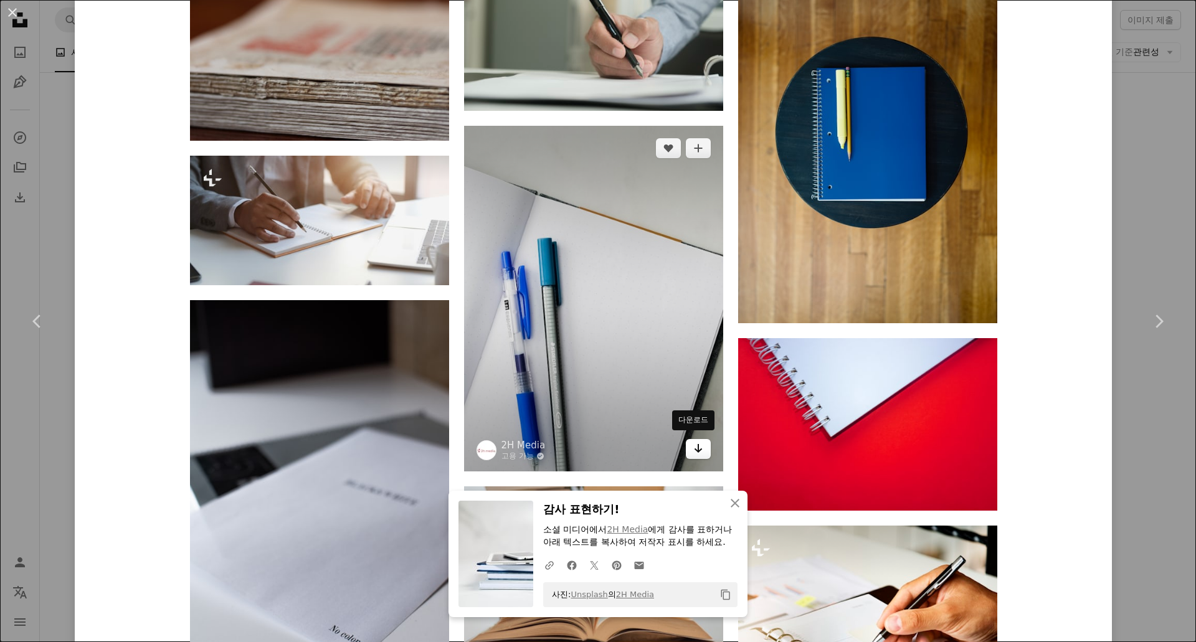
click at [694, 445] on icon "Arrow pointing down" at bounding box center [698, 448] width 10 height 15
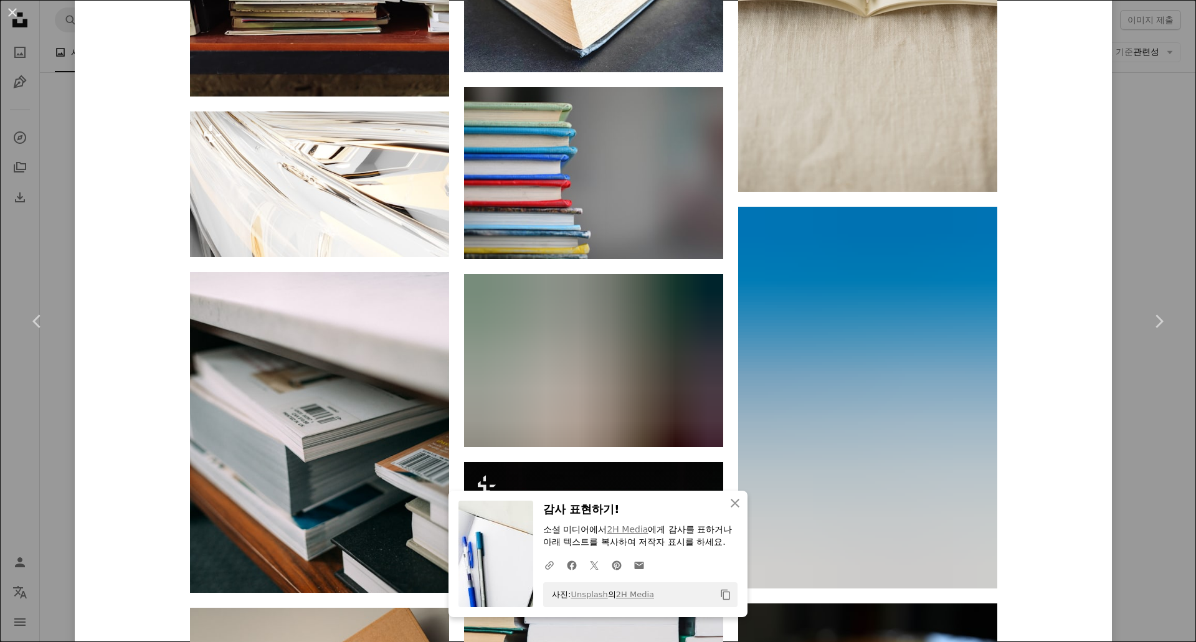
scroll to position [16163, 0]
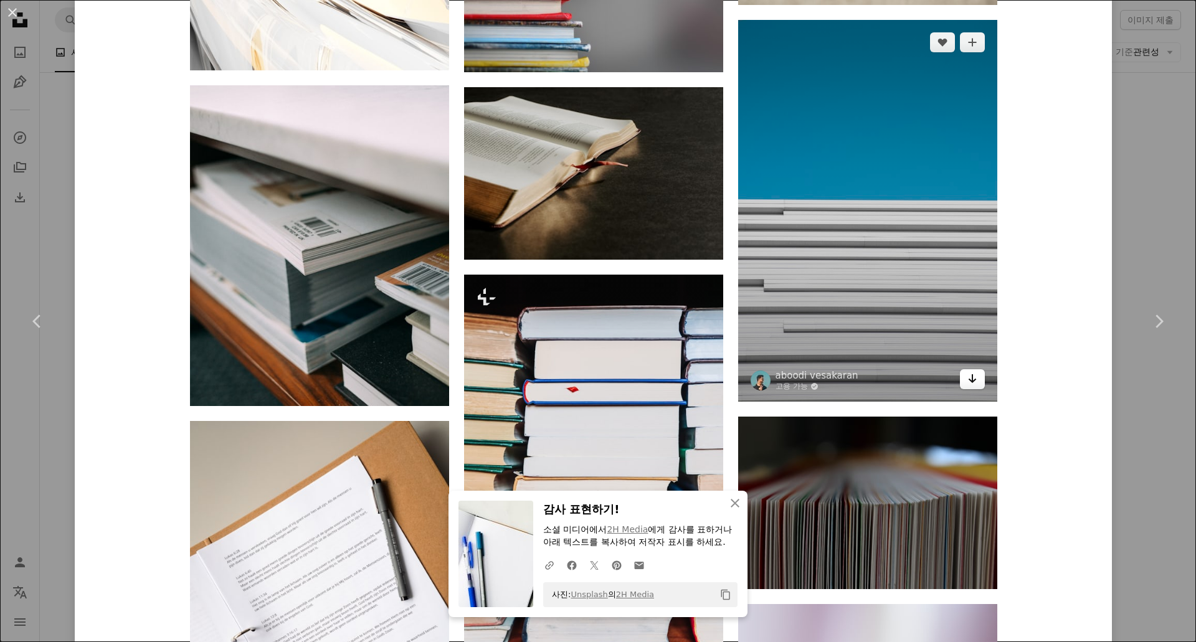
click at [970, 377] on icon "다운로드" at bounding box center [972, 378] width 8 height 9
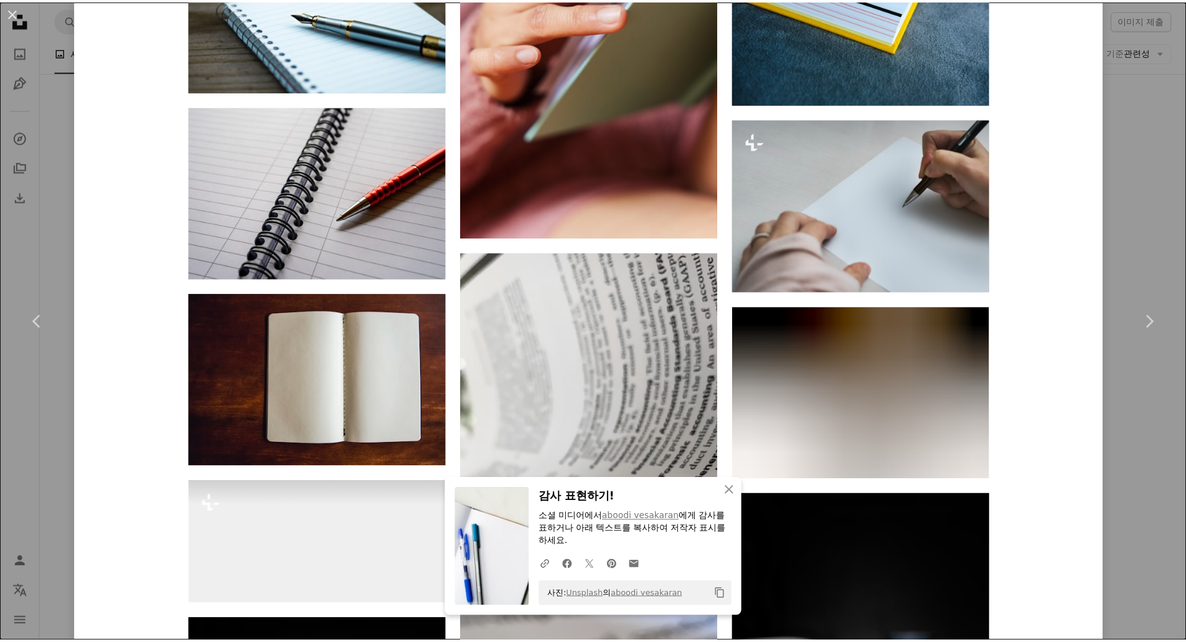
scroll to position [22844, 0]
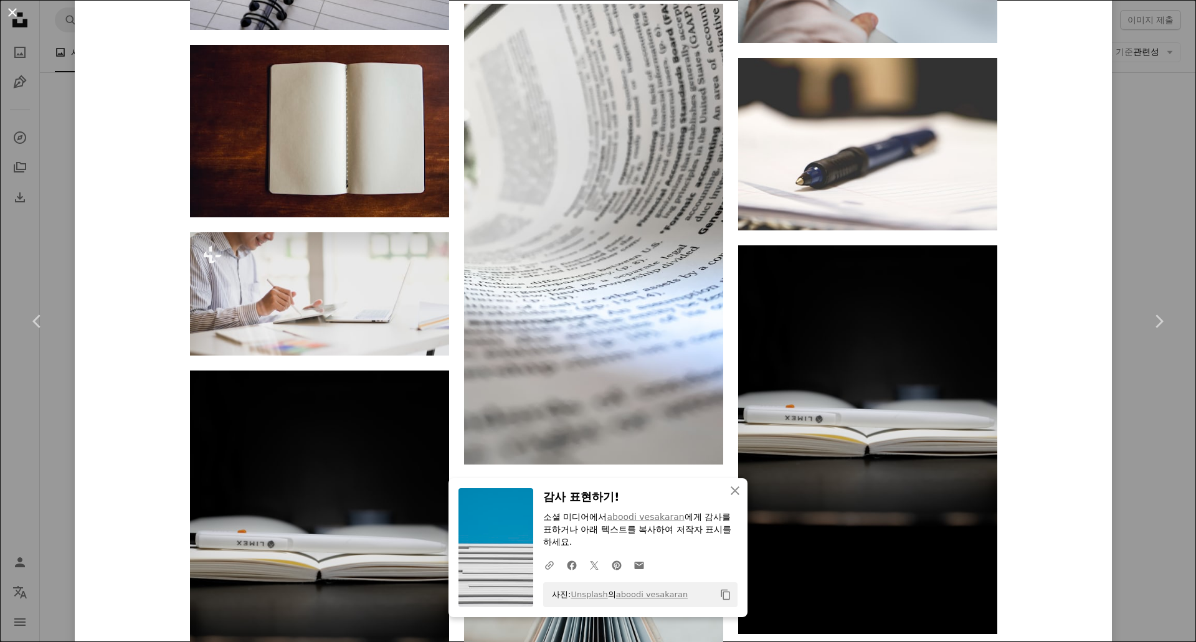
click at [15, 7] on button "An X shape" at bounding box center [12, 12] width 15 height 15
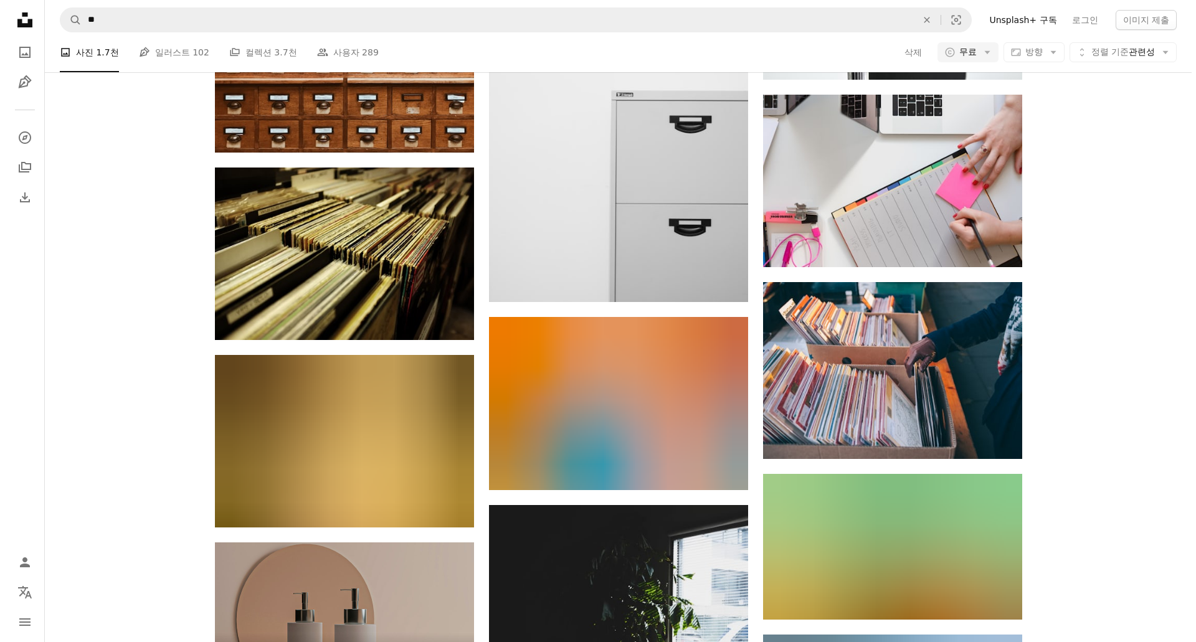
scroll to position [1716, 0]
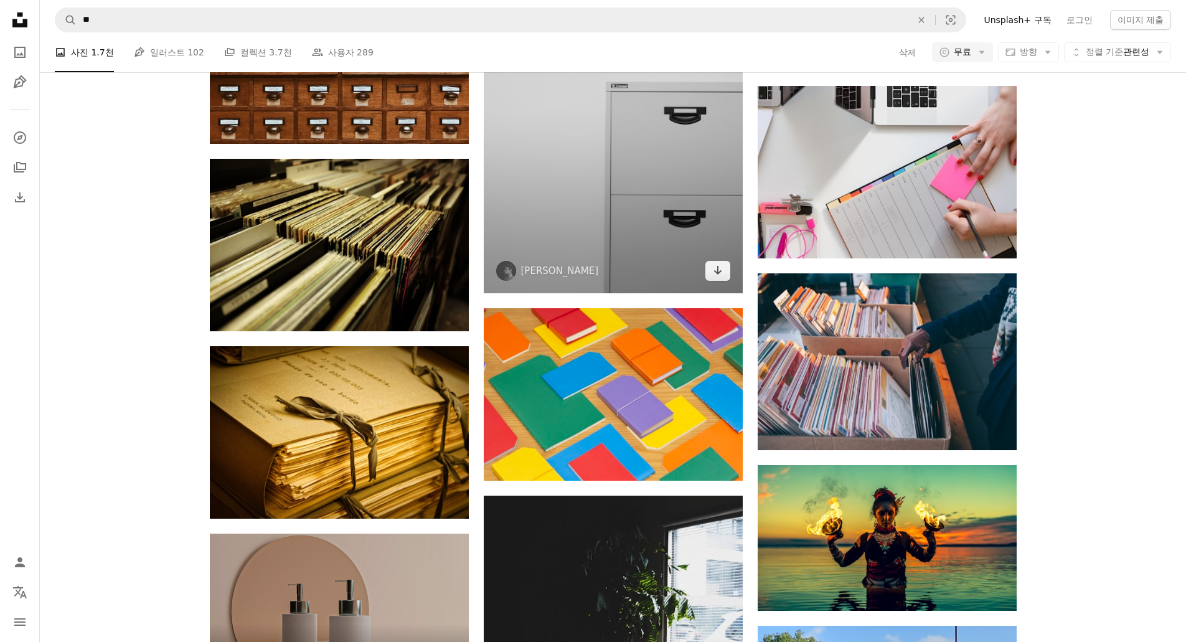
click at [626, 237] on img at bounding box center [613, 99] width 259 height 389
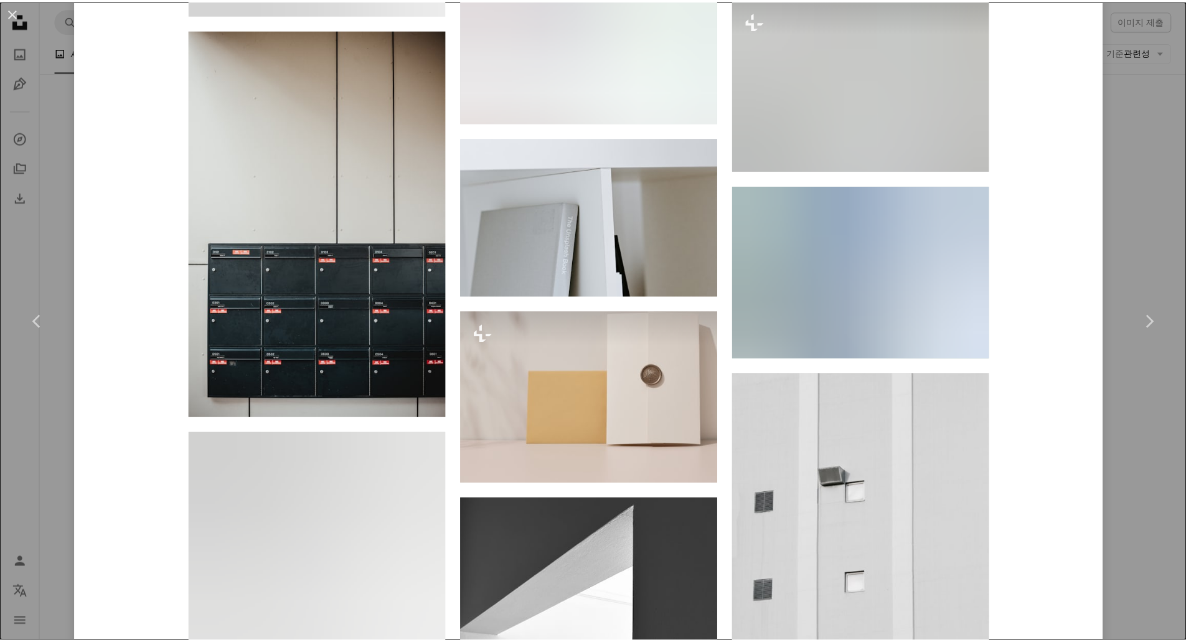
scroll to position [3452, 0]
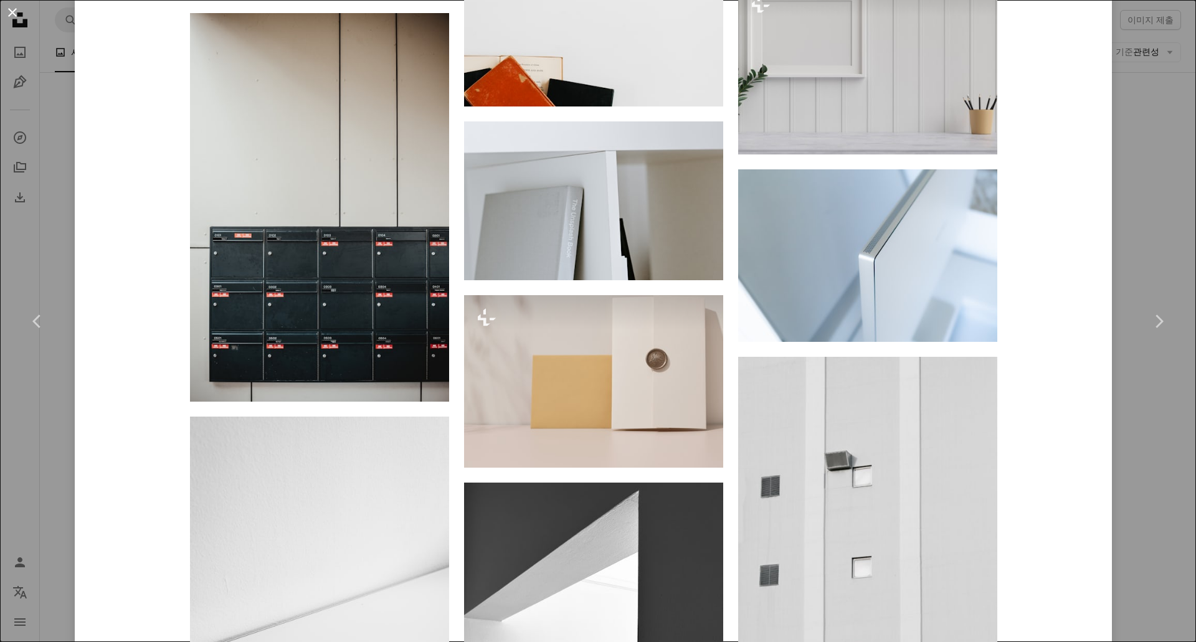
click at [16, 14] on button "An X shape" at bounding box center [12, 12] width 15 height 15
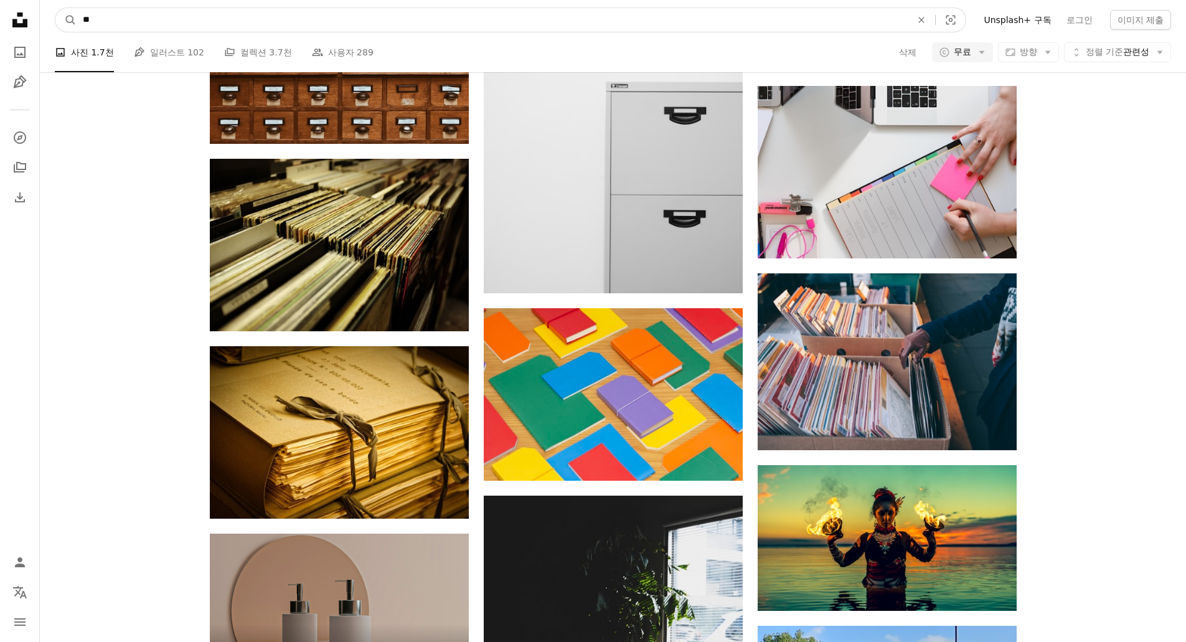
drag, startPoint x: 179, startPoint y: 21, endPoint x: -54, endPoint y: 22, distance: 232.3
type input "**"
click button "A magnifying glass" at bounding box center [65, 20] width 21 height 24
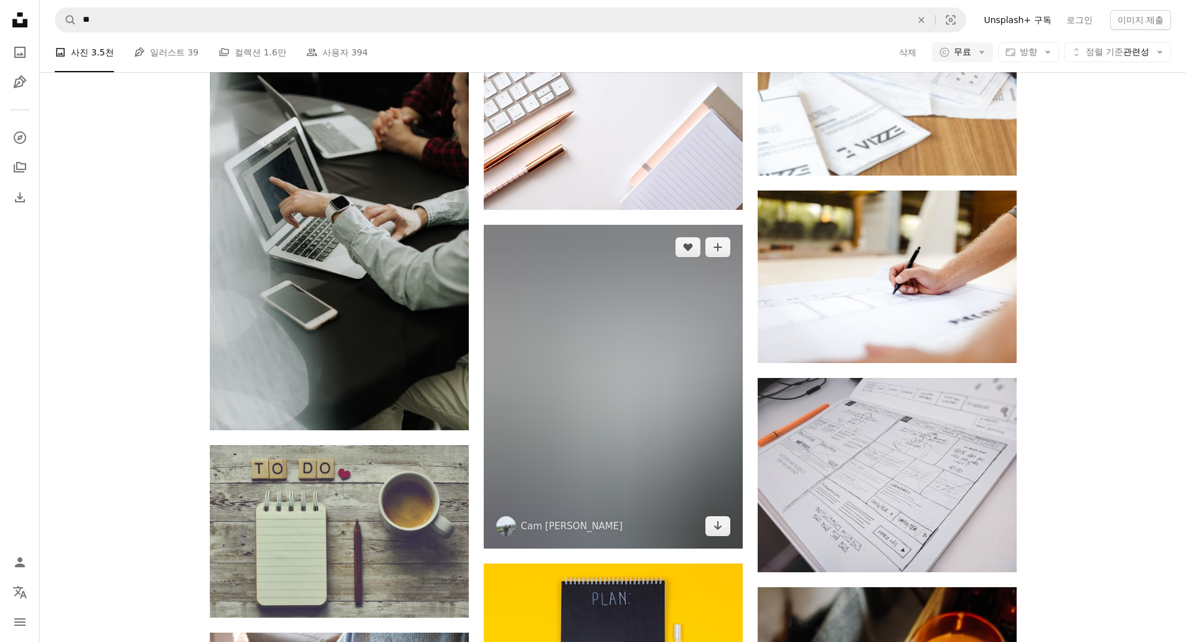
scroll to position [2740, 0]
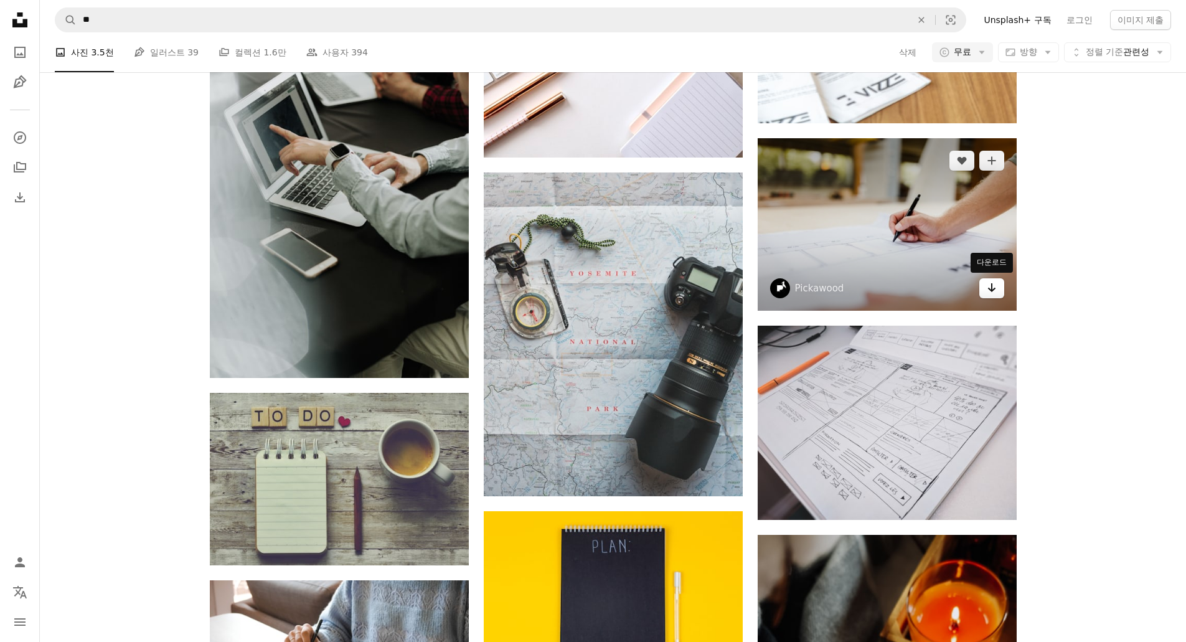
click at [986, 291] on link "Arrow pointing down" at bounding box center [992, 288] width 25 height 20
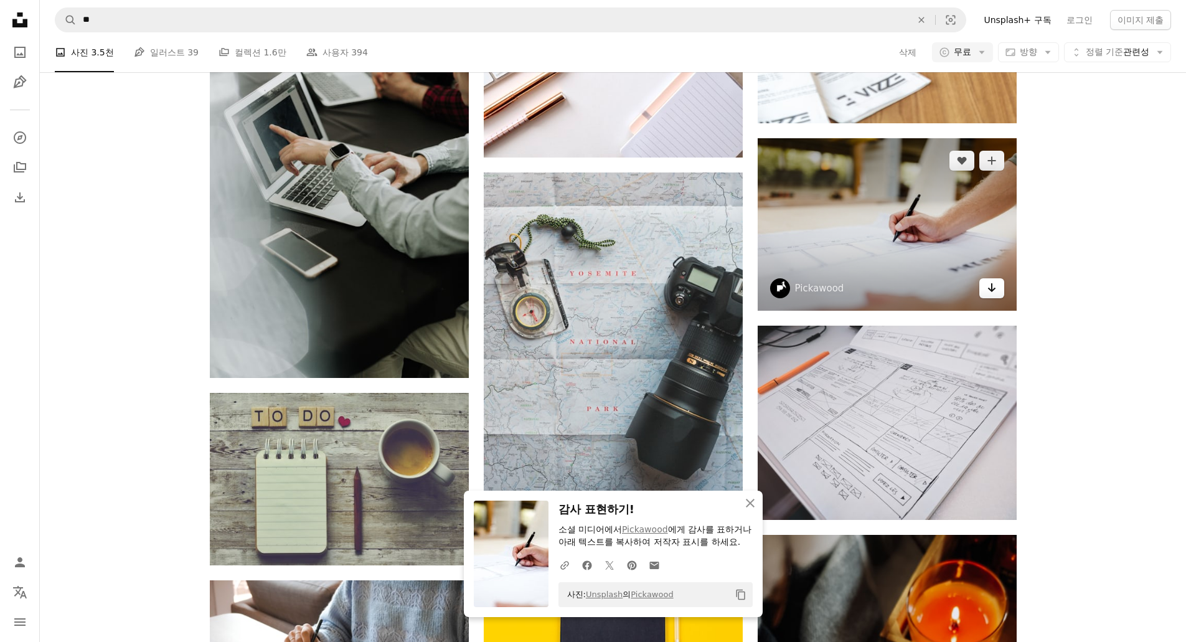
click at [986, 291] on link "Arrow pointing down" at bounding box center [992, 288] width 25 height 20
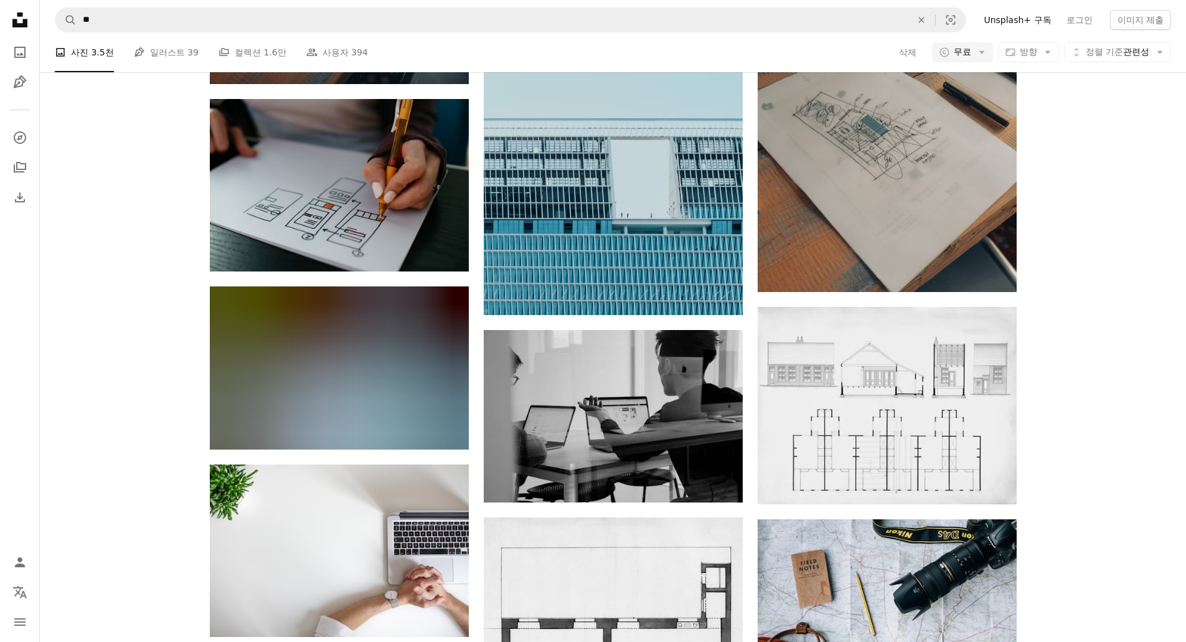
scroll to position [5792, 0]
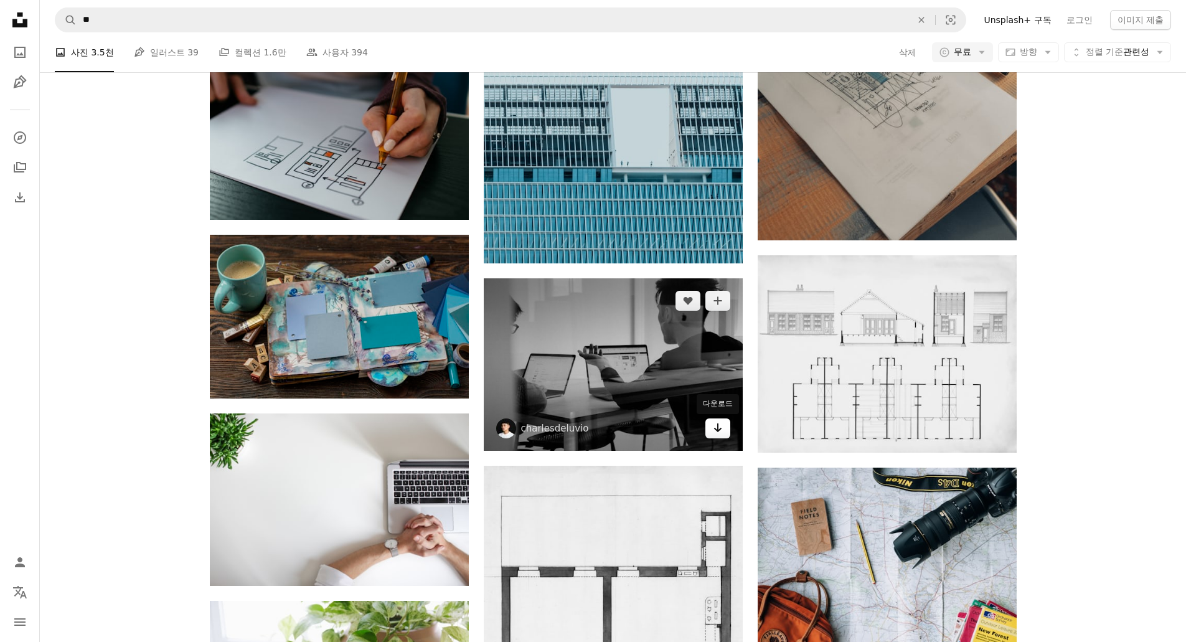
click at [724, 438] on link "Arrow pointing down" at bounding box center [718, 429] width 25 height 20
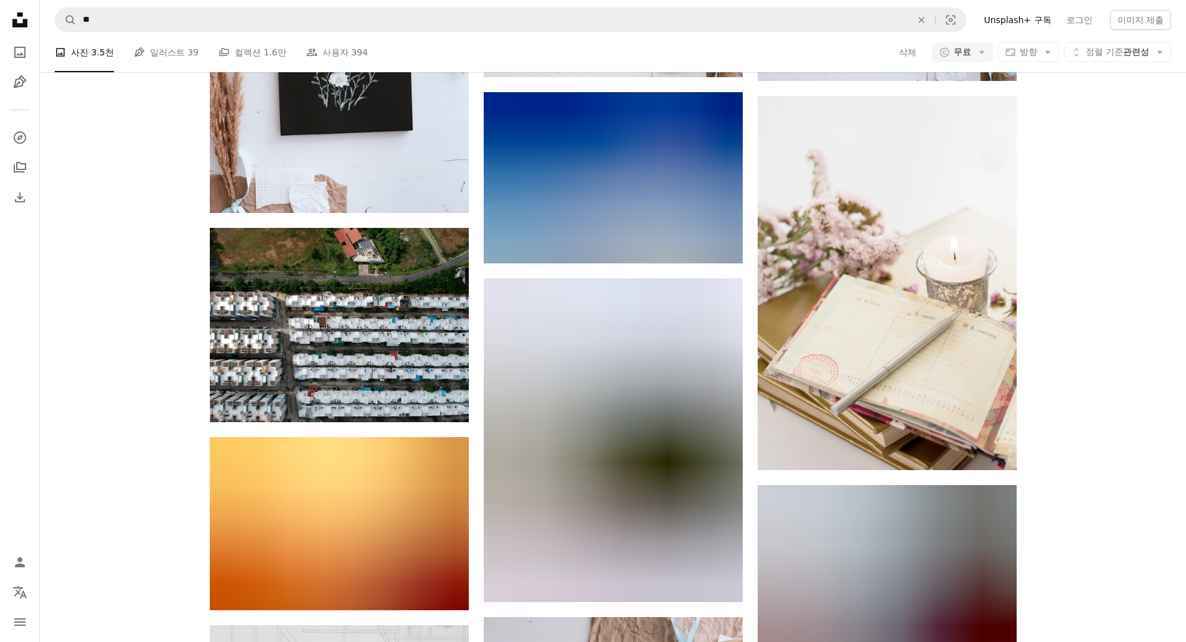
scroll to position [12705, 0]
